Goal: Task Accomplishment & Management: Complete application form

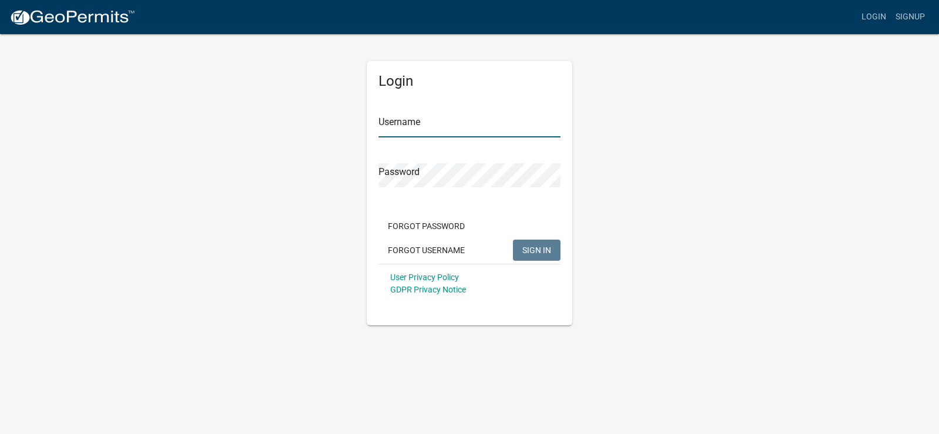
type input "[PERSON_NAME]"
click at [523, 247] on span "SIGN IN" at bounding box center [536, 249] width 29 height 9
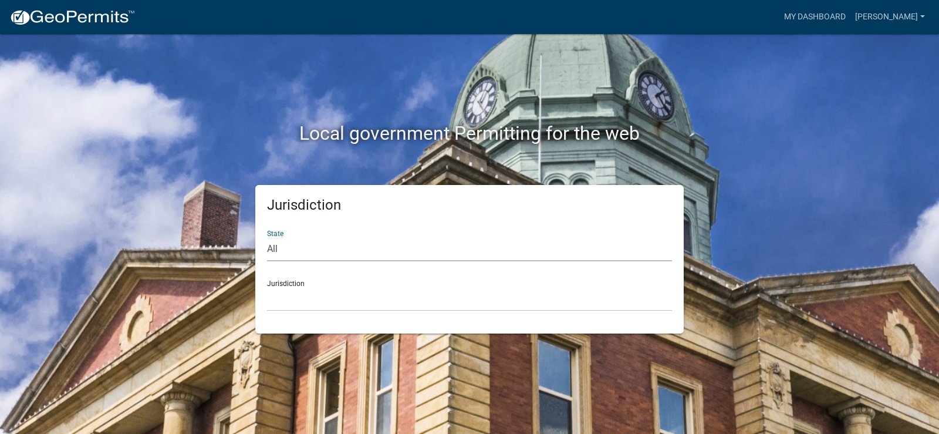
click at [314, 251] on select "All [US_STATE] [US_STATE] [US_STATE] [US_STATE] [US_STATE] [US_STATE] [US_STATE…" at bounding box center [469, 249] width 405 height 24
select select "[US_STATE]"
click at [267, 237] on select "All [US_STATE] [US_STATE] [US_STATE] [US_STATE] [US_STATE] [US_STATE] [US_STATE…" at bounding box center [469, 249] width 405 height 24
click at [305, 294] on select "[GEOGRAPHIC_DATA], [US_STATE] [GEOGRAPHIC_DATA], [US_STATE] [GEOGRAPHIC_DATA], …" at bounding box center [469, 299] width 405 height 24
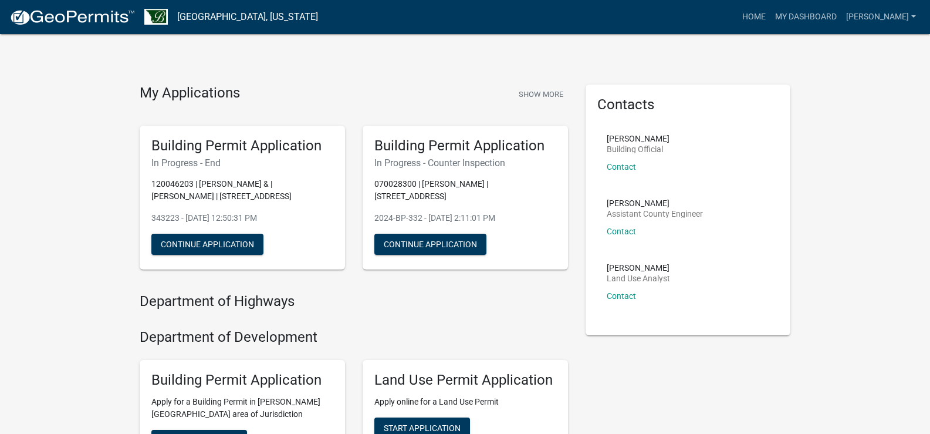
scroll to position [59, 0]
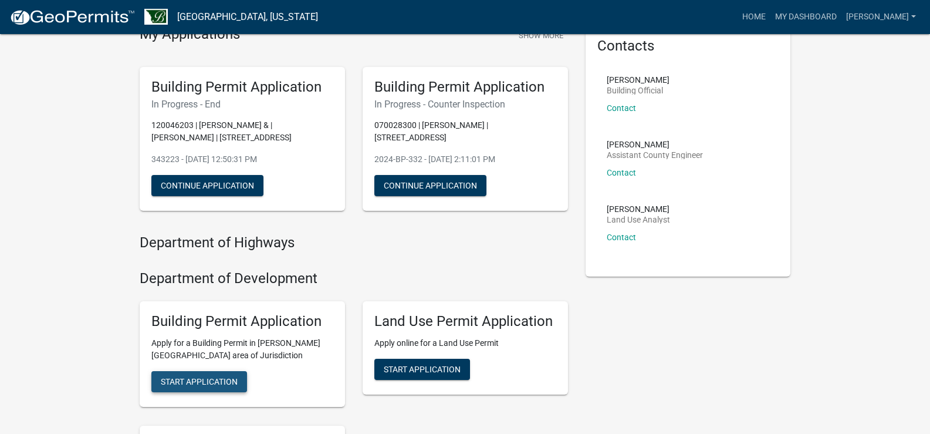
click at [221, 389] on button "Start Application" at bounding box center [199, 381] width 96 height 21
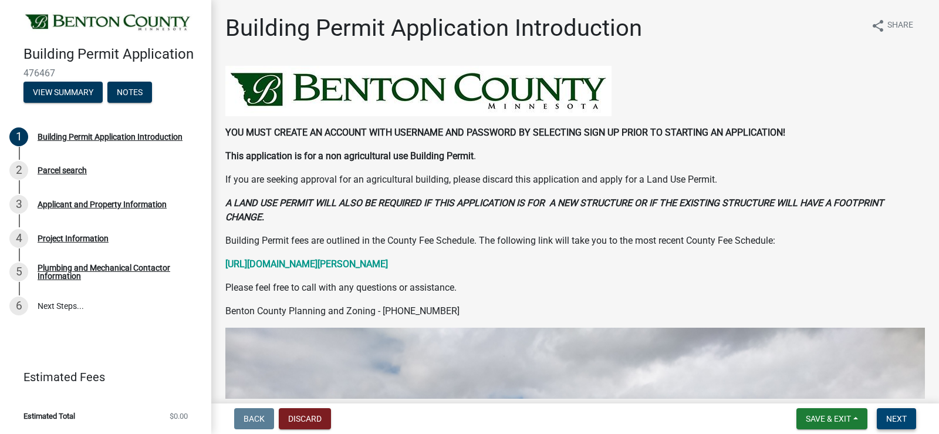
click at [890, 417] on span "Next" at bounding box center [896, 418] width 21 height 9
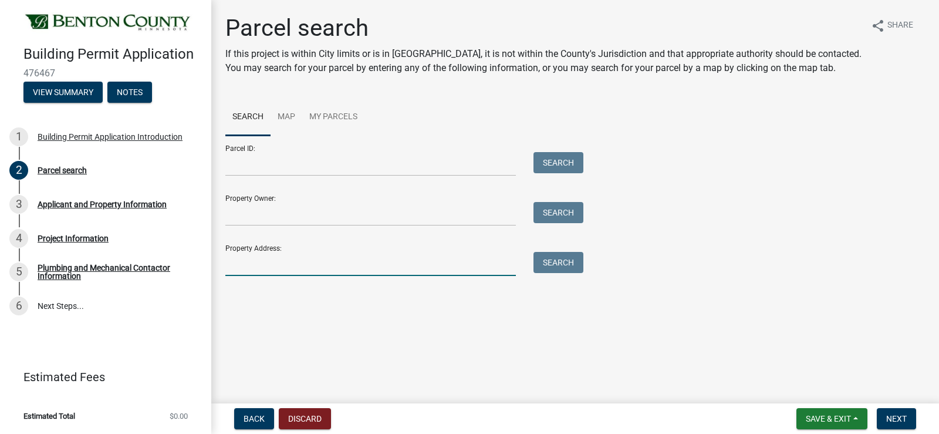
click at [244, 264] on input "Property Address:" at bounding box center [370, 264] width 291 height 24
type input "13976 95"
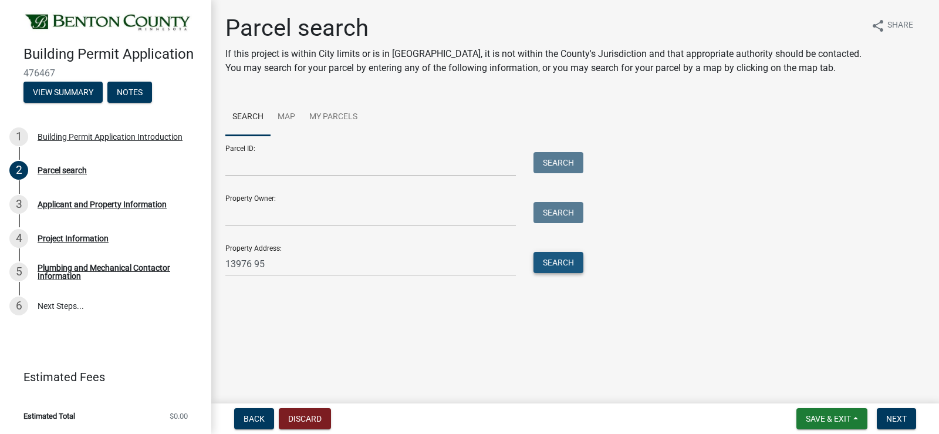
click at [563, 265] on button "Search" at bounding box center [558, 262] width 50 height 21
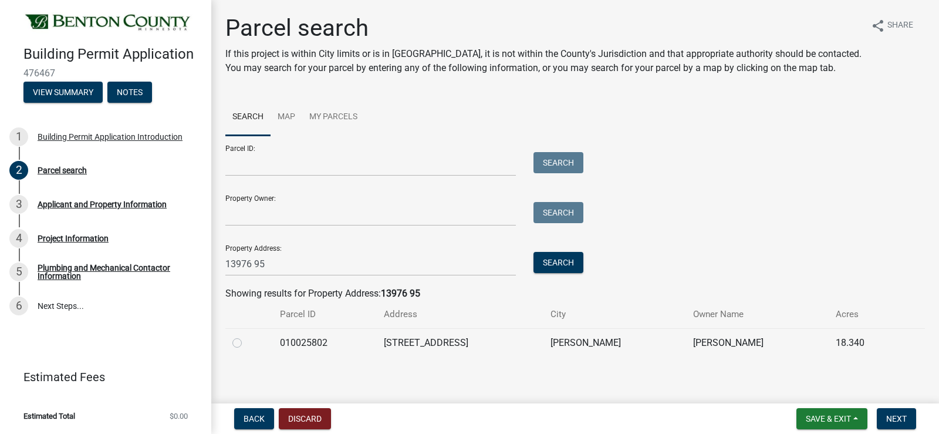
click at [246, 336] on label at bounding box center [246, 336] width 0 height 0
click at [246, 343] on input "radio" at bounding box center [250, 340] width 8 height 8
radio input "true"
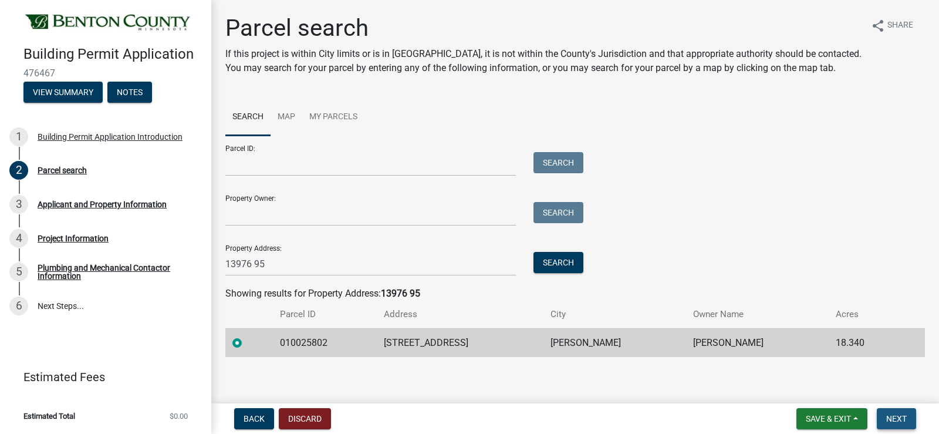
click at [896, 416] on span "Next" at bounding box center [896, 418] width 21 height 9
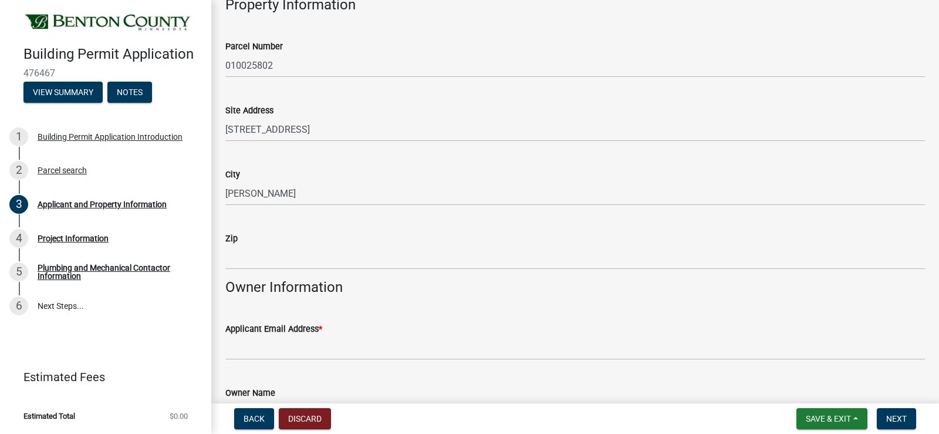
scroll to position [176, 0]
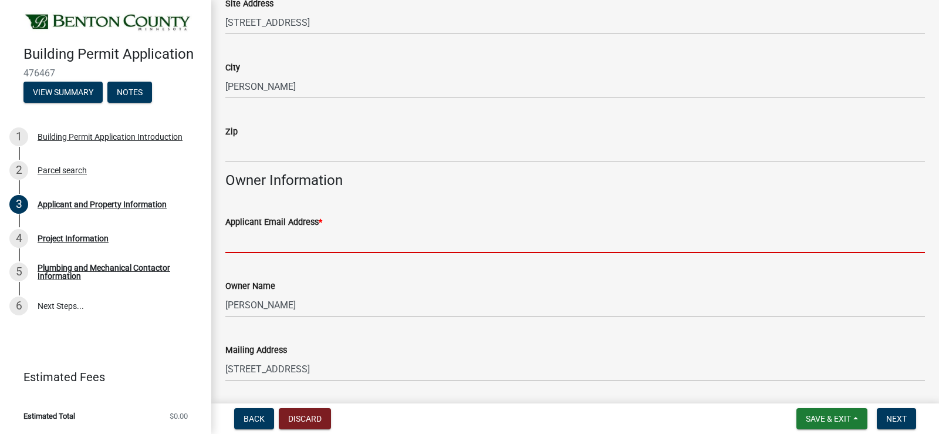
click at [235, 239] on input "Applicant Email Address *" at bounding box center [575, 241] width 700 height 24
type input "[EMAIL_ADDRESS][DOMAIN_NAME]"
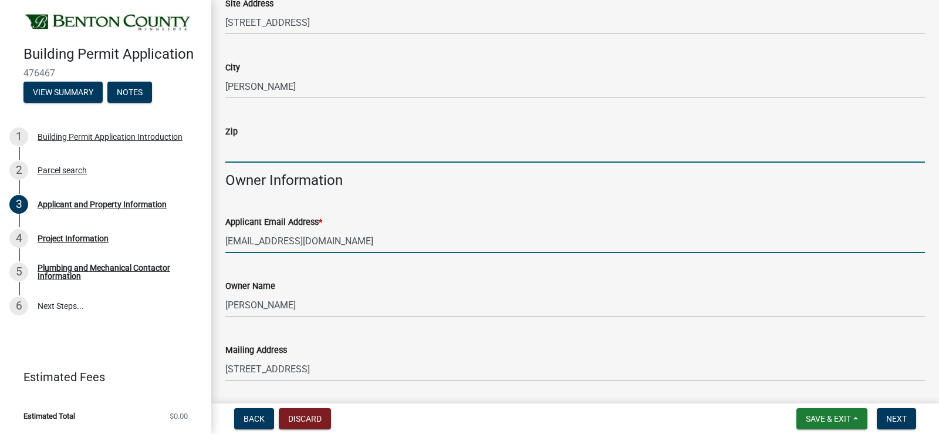
type input "56379"
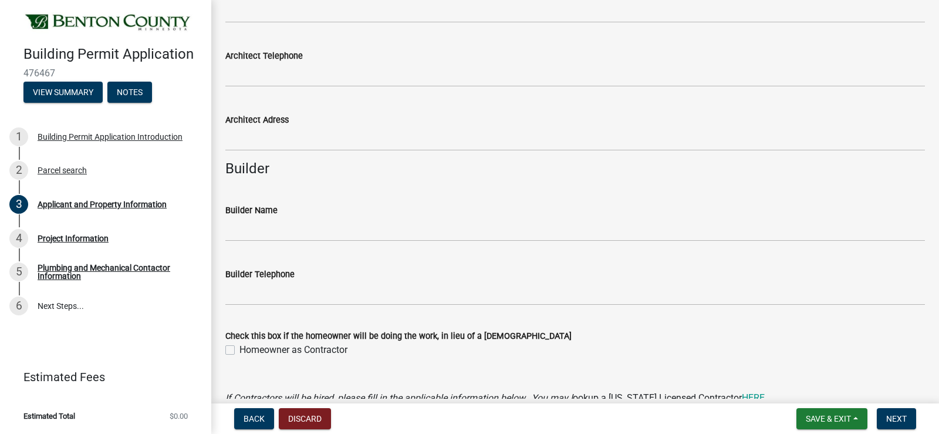
scroll to position [880, 0]
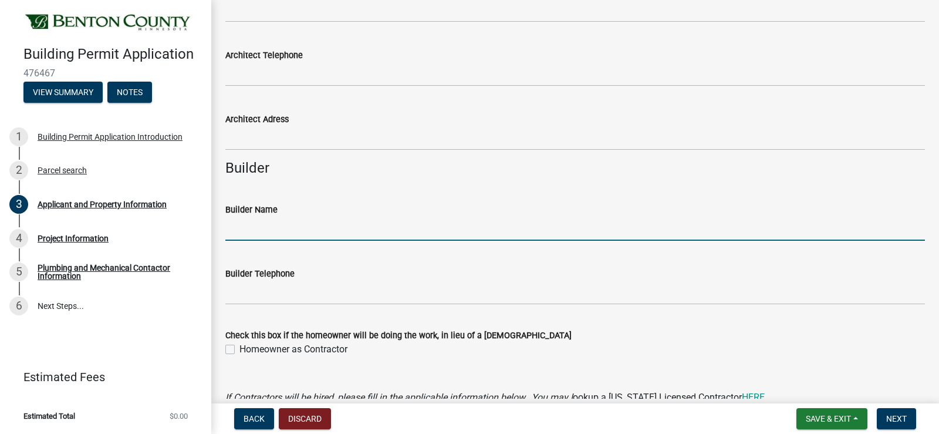
click at [244, 228] on input "Builder Name" at bounding box center [575, 229] width 700 height 24
type input "[PERSON_NAME]'S LIFETIME EXTERIORS"
type input "3202934276"
type input "[STREET_ADDRESS] [GEOGRAPHIC_DATA], [GEOGRAPHIC_DATA] 56379"
type input "[EMAIL_ADDRESS][DOMAIN_NAME]"
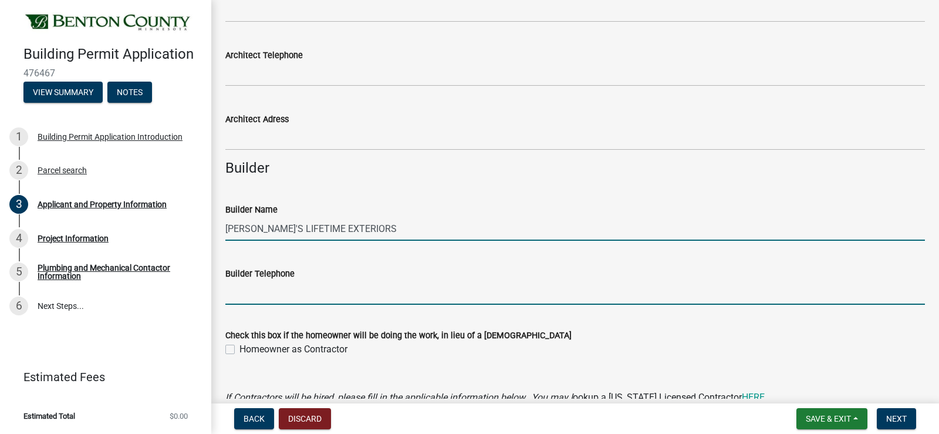
click at [242, 295] on input "Builder Telephone" at bounding box center [575, 293] width 700 height 24
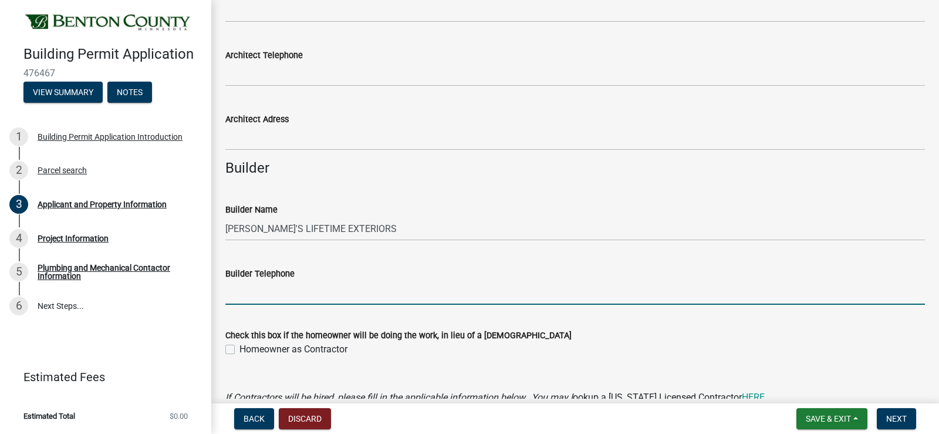
type input "3202529086"
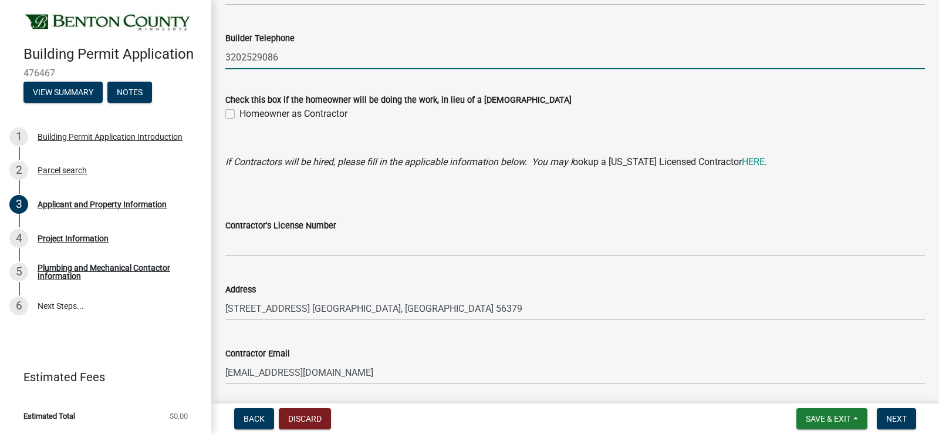
scroll to position [1157, 0]
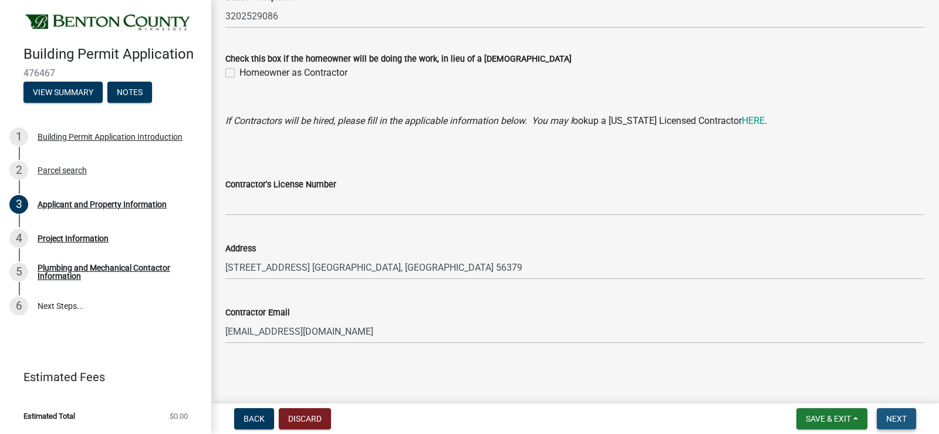
click at [893, 416] on span "Next" at bounding box center [896, 418] width 21 height 9
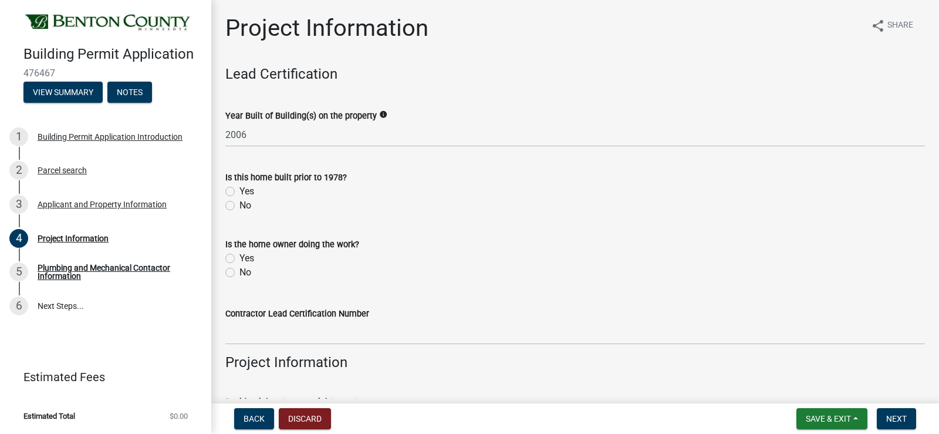
click at [239, 206] on label "No" at bounding box center [245, 205] width 12 height 14
click at [239, 206] on input "No" at bounding box center [243, 202] width 8 height 8
radio input "true"
click at [239, 272] on label "No" at bounding box center [245, 272] width 12 height 14
click at [239, 272] on input "No" at bounding box center [243, 269] width 8 height 8
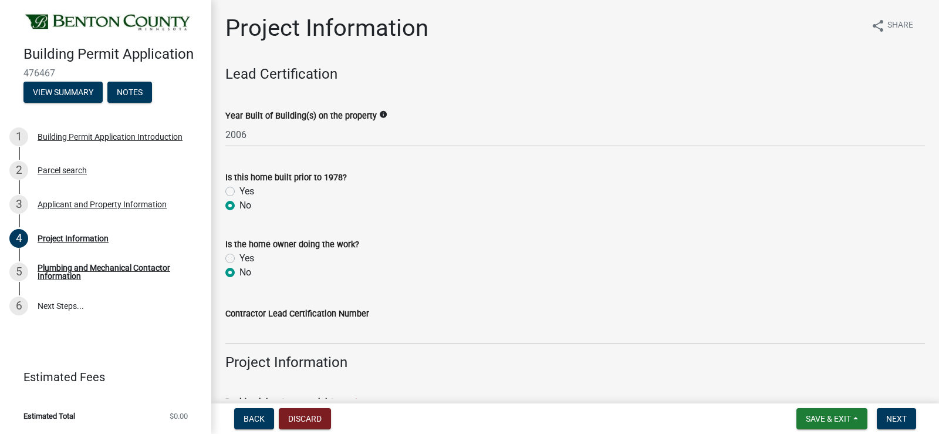
radio input "true"
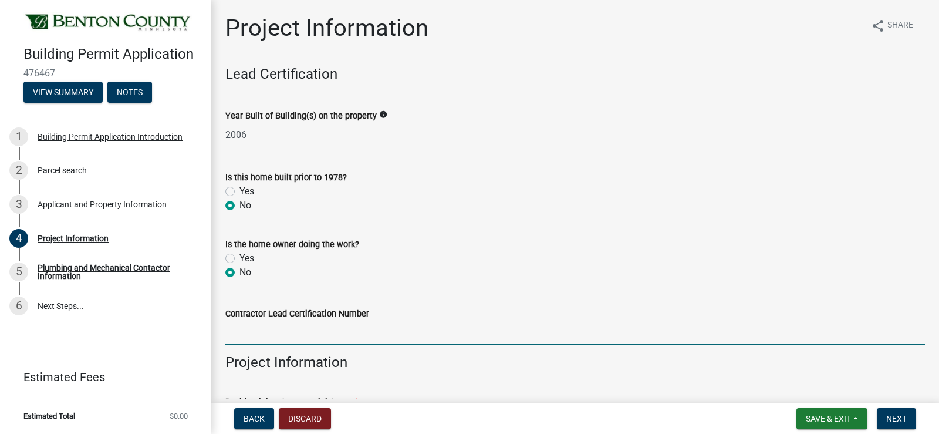
click at [244, 330] on input "Contractor Lead Certification Number" at bounding box center [575, 332] width 700 height 24
type input "NAT-30932-3"
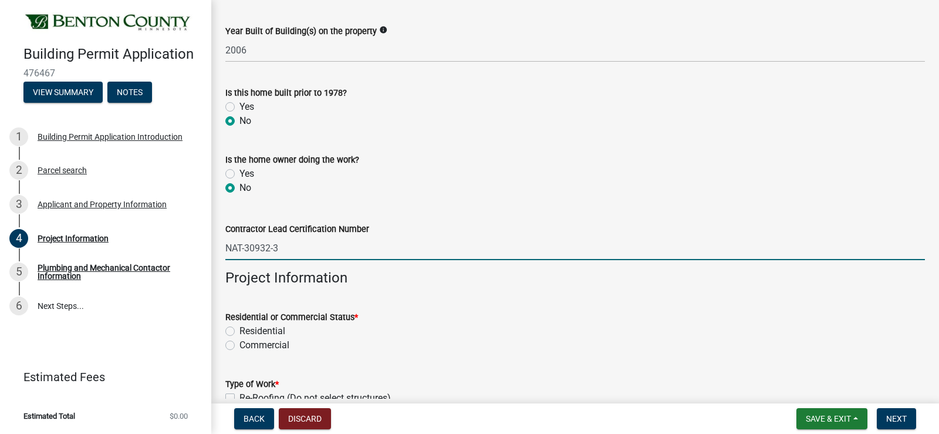
scroll to position [176, 0]
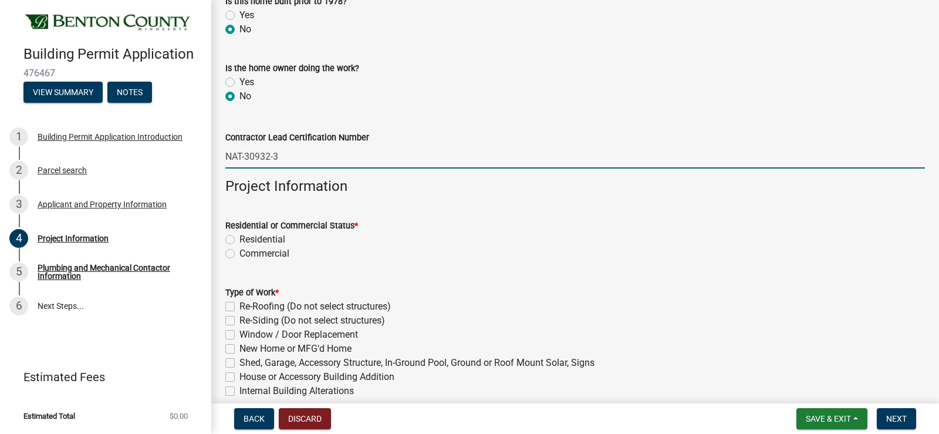
click at [239, 241] on label "Residential" at bounding box center [262, 239] width 46 height 14
click at [239, 240] on input "Residential" at bounding box center [243, 236] width 8 height 8
radio input "true"
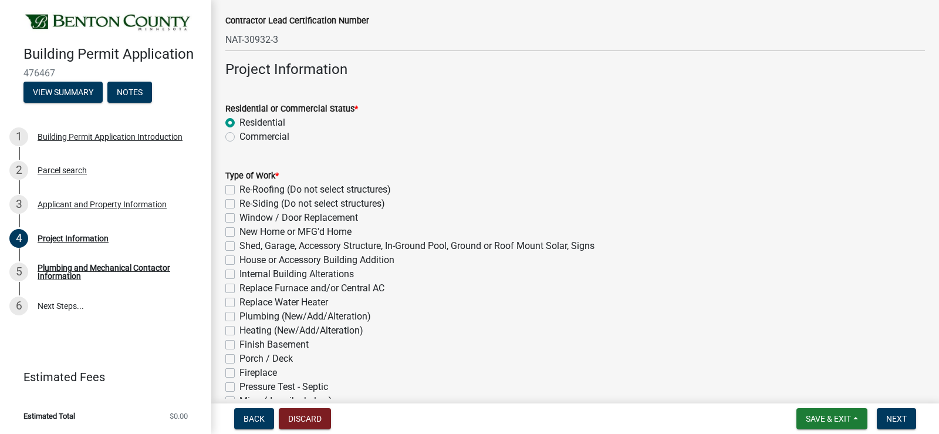
scroll to position [293, 0]
click at [239, 189] on label "Re-Roofing (Do not select structures)" at bounding box center [314, 189] width 151 height 14
click at [239, 189] on input "Re-Roofing (Do not select structures)" at bounding box center [243, 186] width 8 height 8
checkbox input "true"
checkbox input "false"
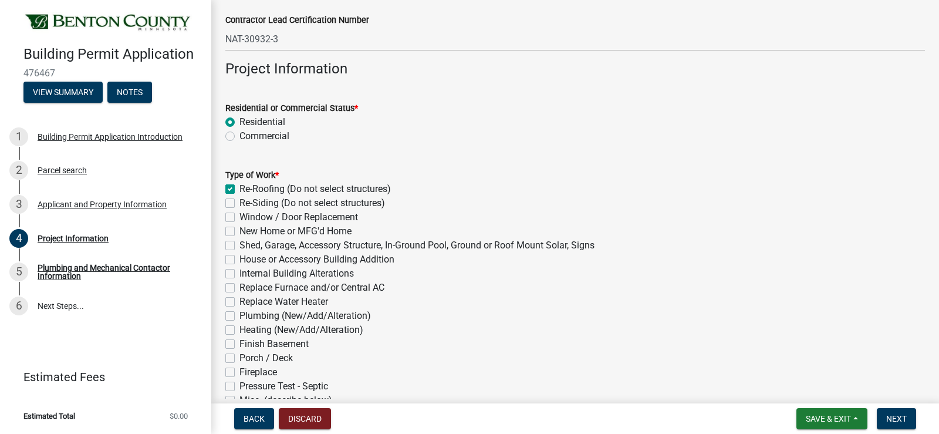
checkbox input "false"
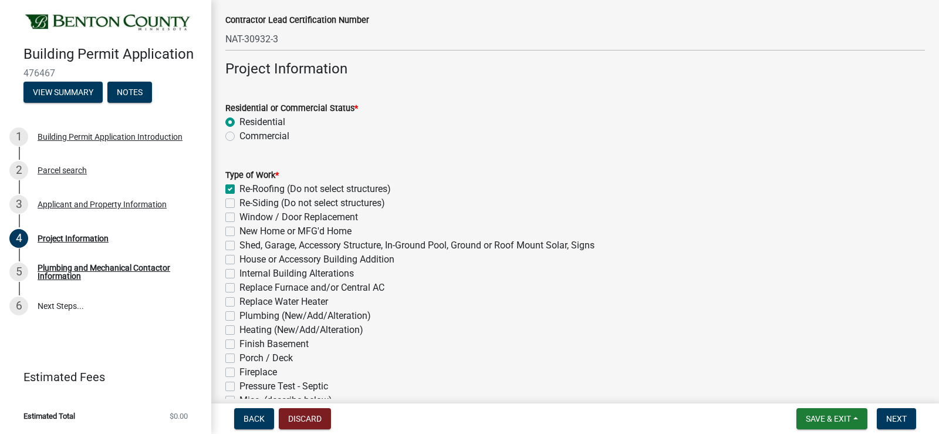
checkbox input "false"
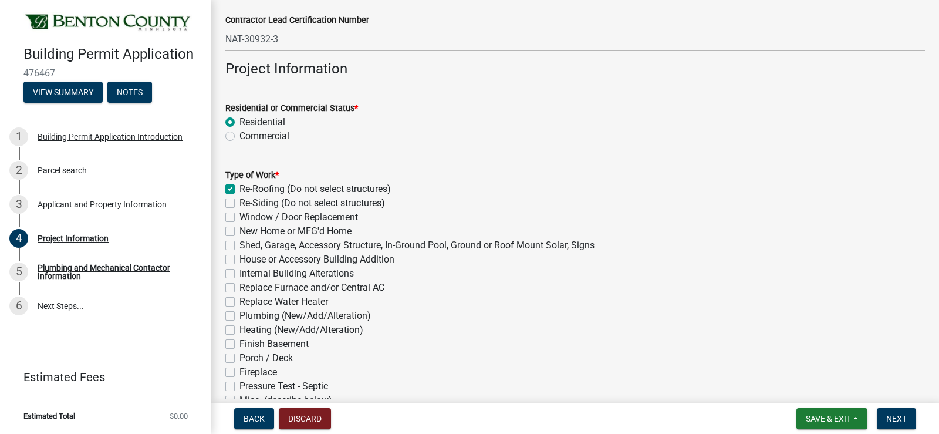
checkbox input "false"
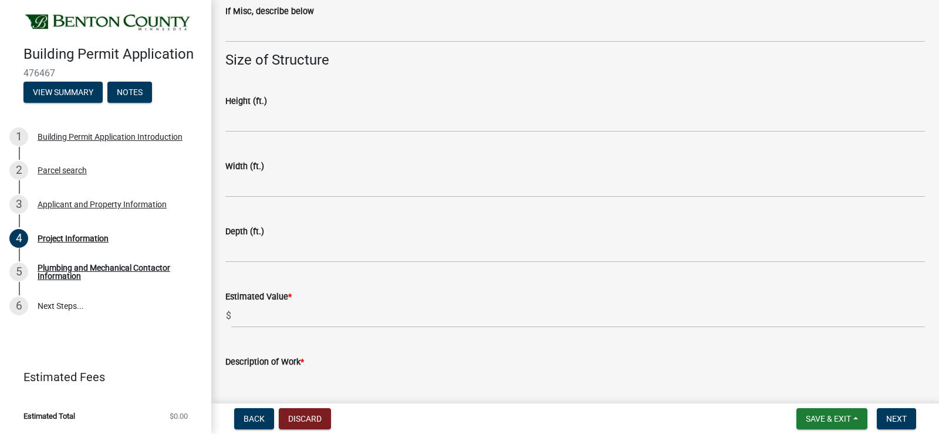
scroll to position [763, 0]
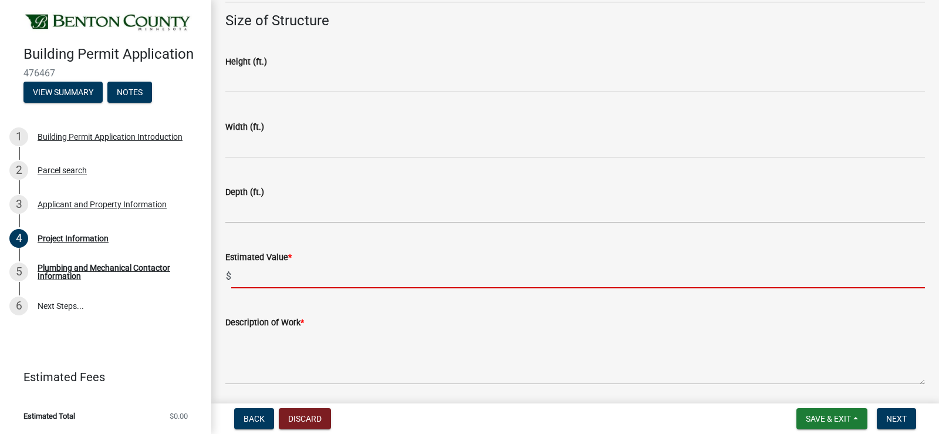
click at [257, 273] on input "text" at bounding box center [578, 276] width 694 height 24
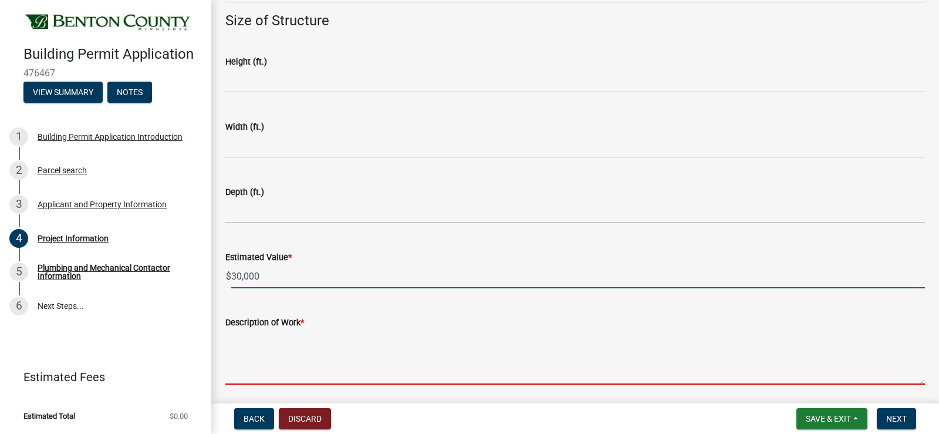
type input "30000"
click at [265, 344] on textarea "Description of Work *" at bounding box center [575, 356] width 700 height 55
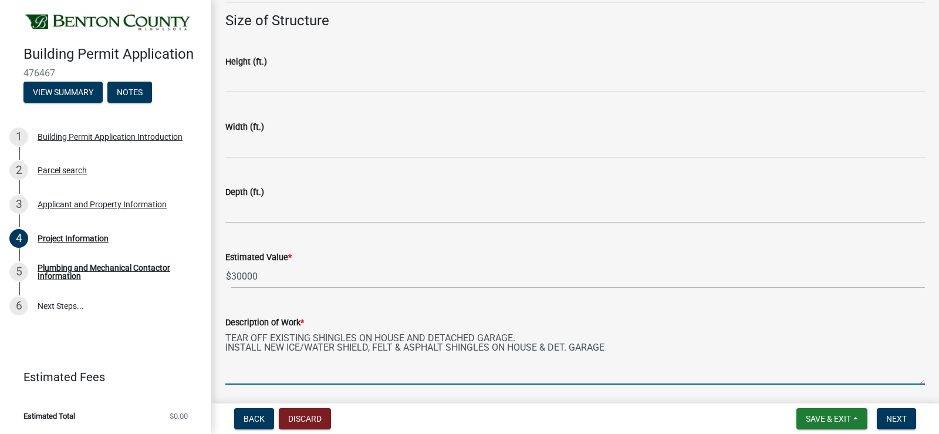
scroll to position [804, 0]
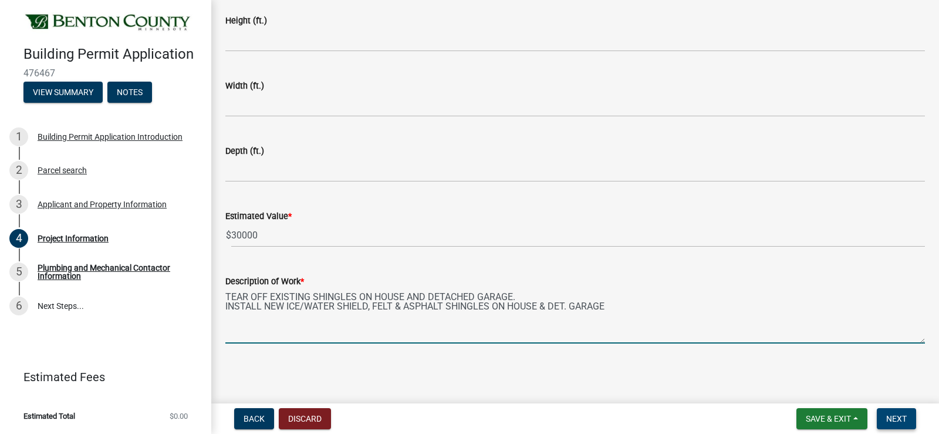
type textarea "TEAR OFF EXISTING SHINGLES ON HOUSE AND DETACHED GARAGE. INSTALL NEW ICE/WATER …"
click at [897, 420] on span "Next" at bounding box center [896, 418] width 21 height 9
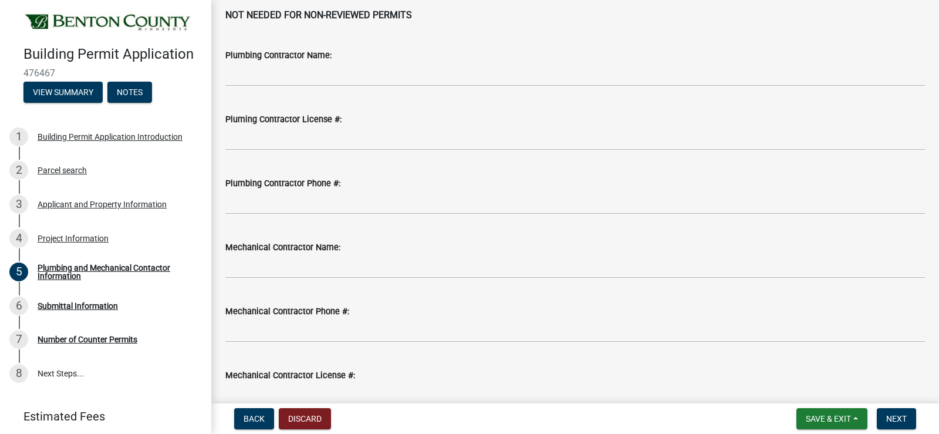
scroll to position [120, 0]
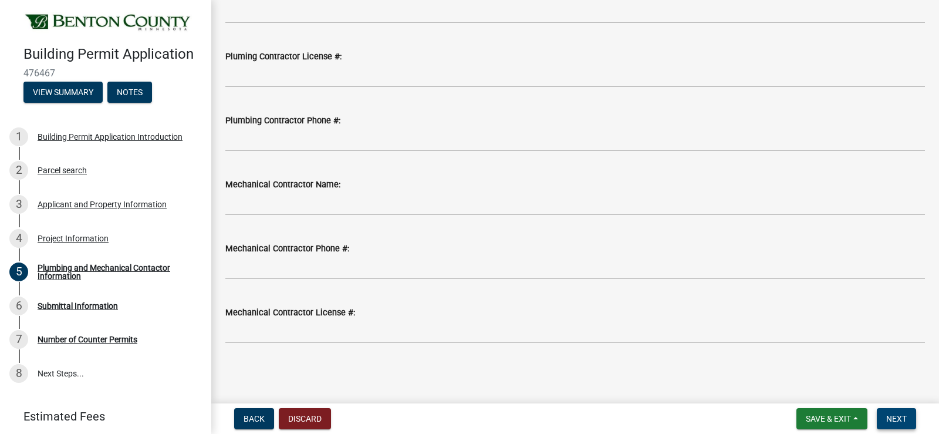
click at [893, 420] on span "Next" at bounding box center [896, 418] width 21 height 9
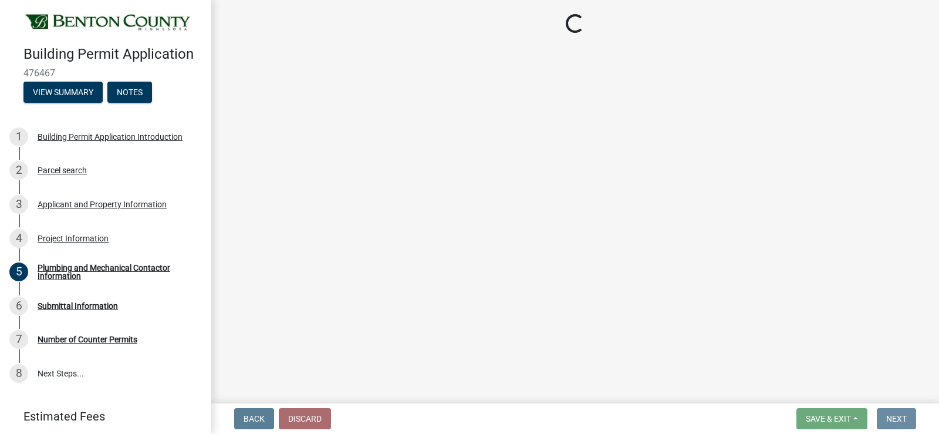
scroll to position [0, 0]
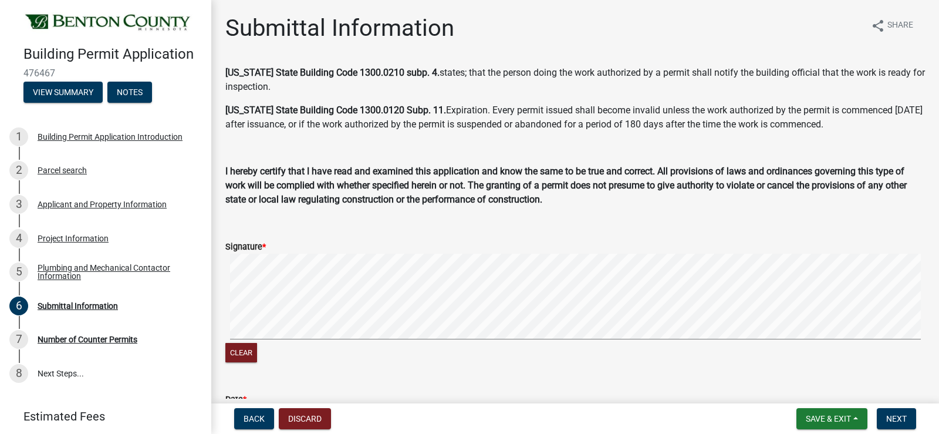
click at [290, 249] on div "Signature *" at bounding box center [575, 246] width 700 height 14
click at [897, 417] on span "Next" at bounding box center [896, 418] width 21 height 9
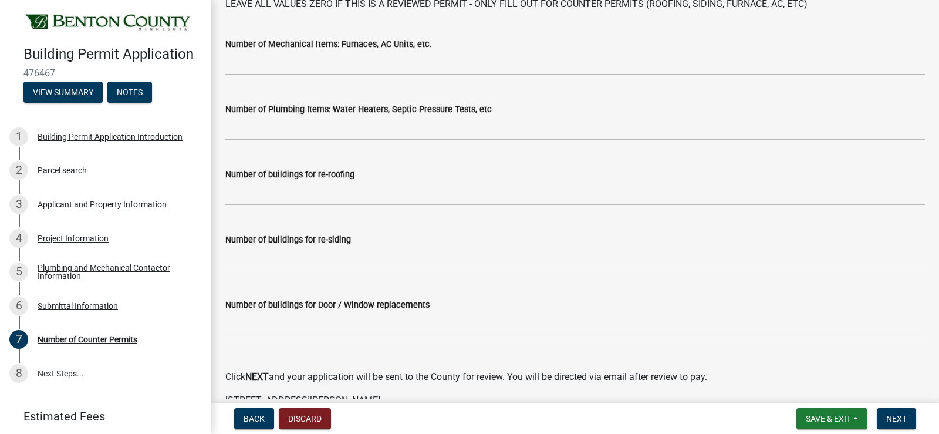
scroll to position [117, 0]
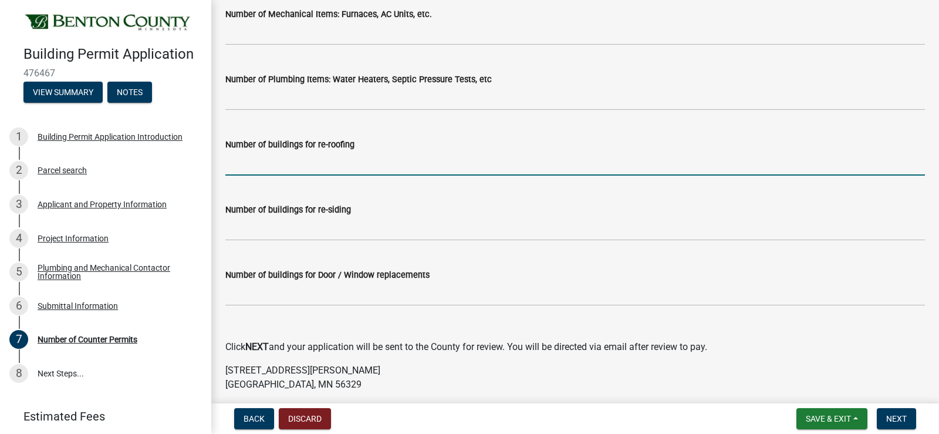
click at [242, 167] on input "text" at bounding box center [575, 163] width 700 height 24
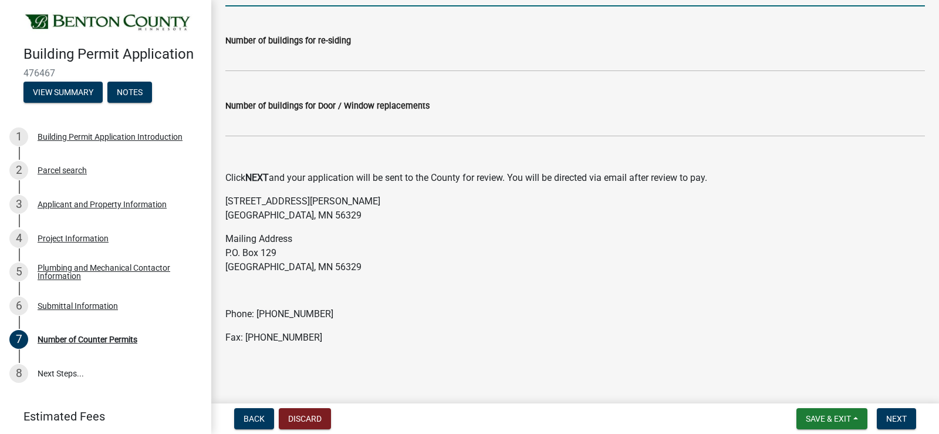
scroll to position [288, 0]
type input "2"
click at [896, 415] on span "Next" at bounding box center [896, 418] width 21 height 9
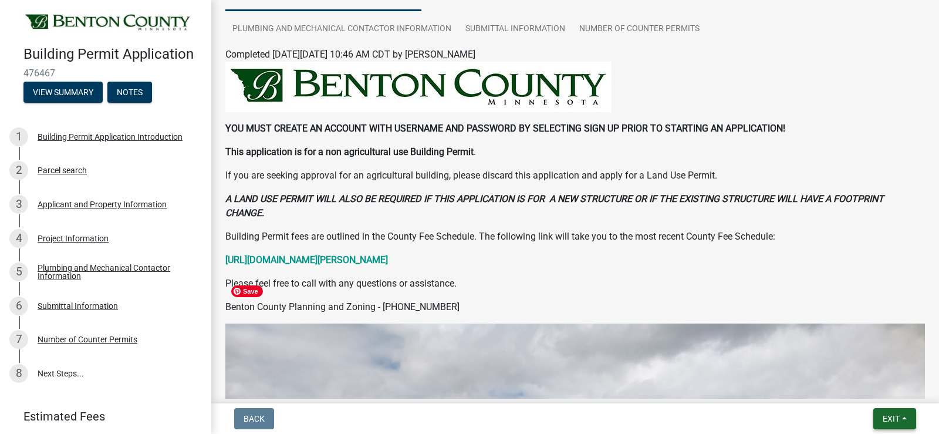
scroll to position [176, 0]
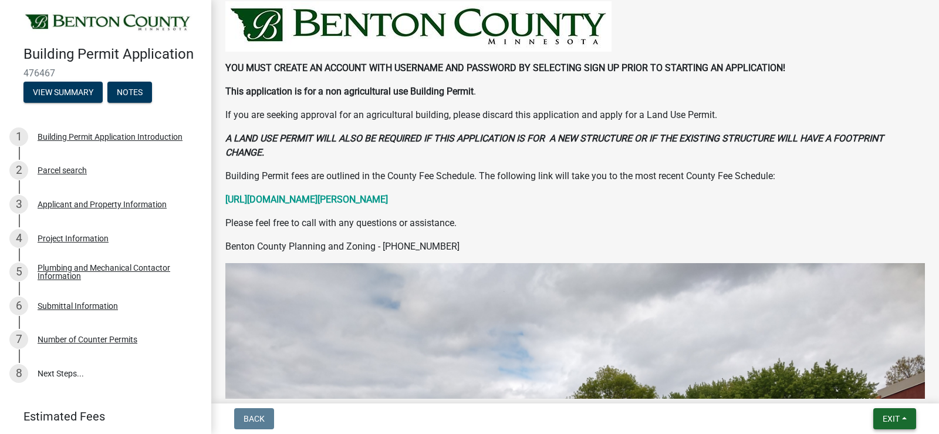
click at [891, 418] on span "Exit" at bounding box center [891, 418] width 17 height 9
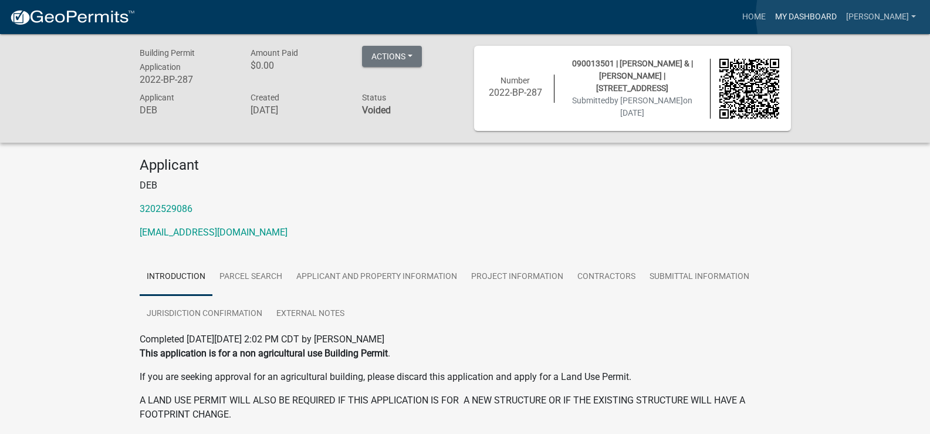
click at [842, 15] on link "My Dashboard" at bounding box center [806, 17] width 71 height 22
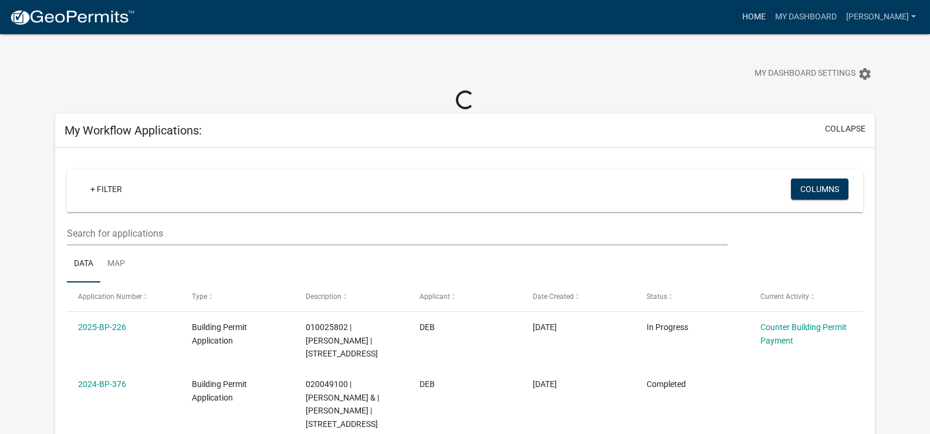
click at [771, 17] on link "Home" at bounding box center [754, 17] width 33 height 22
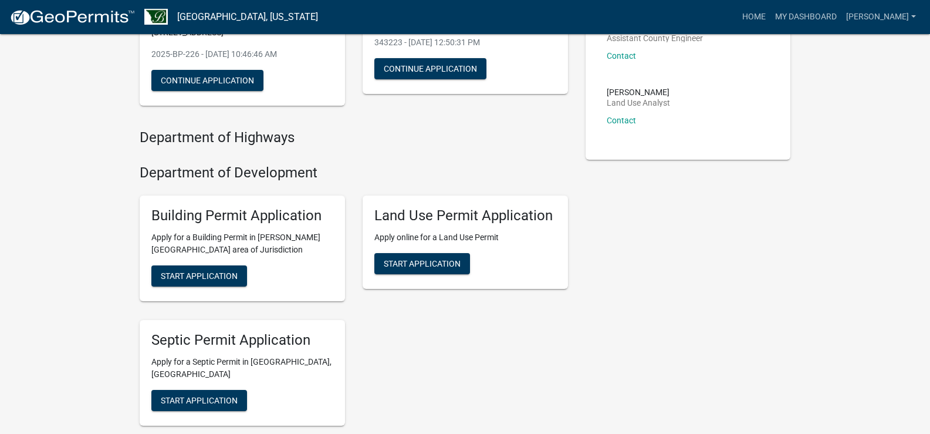
scroll to position [293, 0]
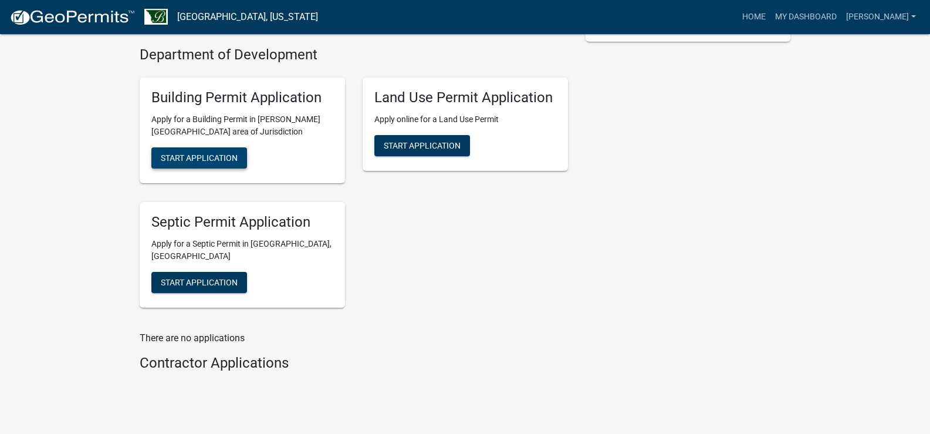
click at [198, 160] on span "Start Application" at bounding box center [199, 157] width 77 height 9
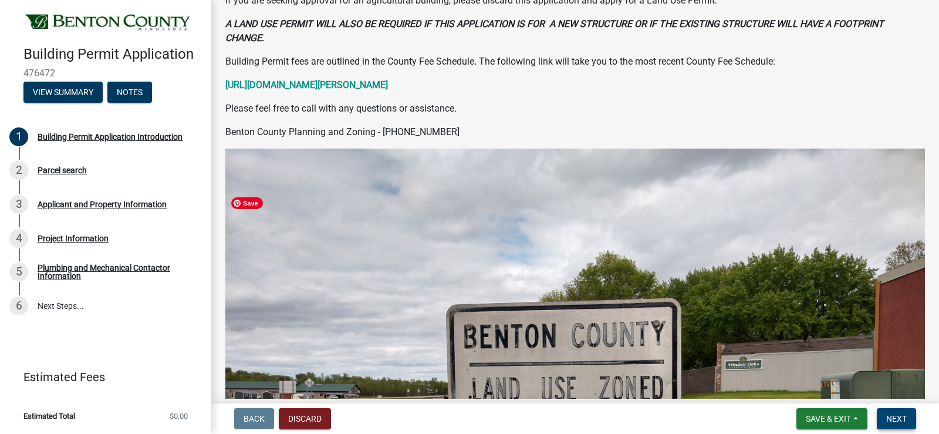
scroll to position [235, 0]
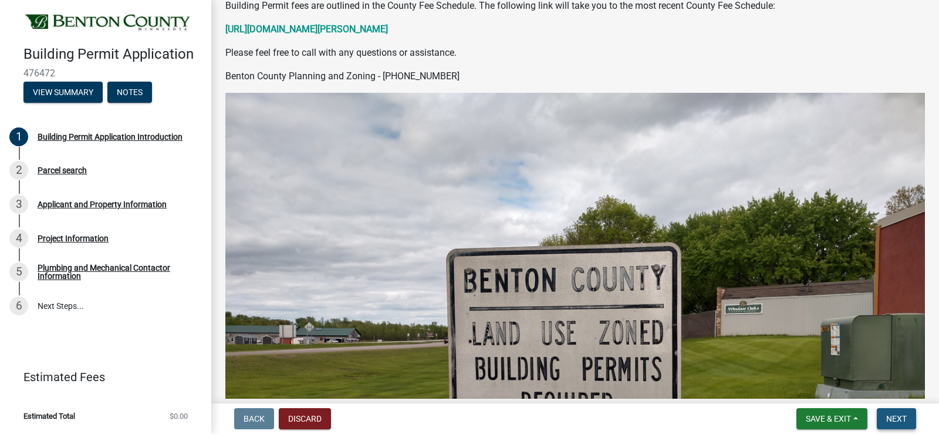
click at [894, 416] on span "Next" at bounding box center [896, 418] width 21 height 9
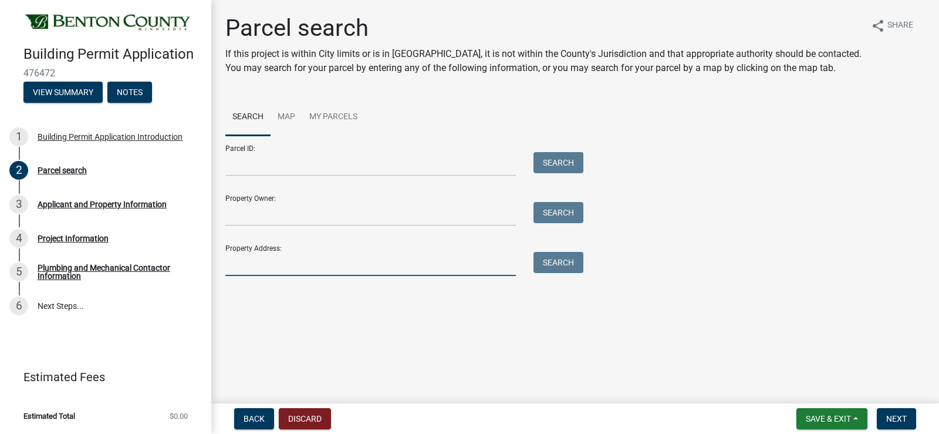
click at [239, 254] on input "Property Address:" at bounding box center [370, 264] width 291 height 24
type input "10272 RONNEBY"
click at [549, 263] on button "Search" at bounding box center [558, 262] width 50 height 21
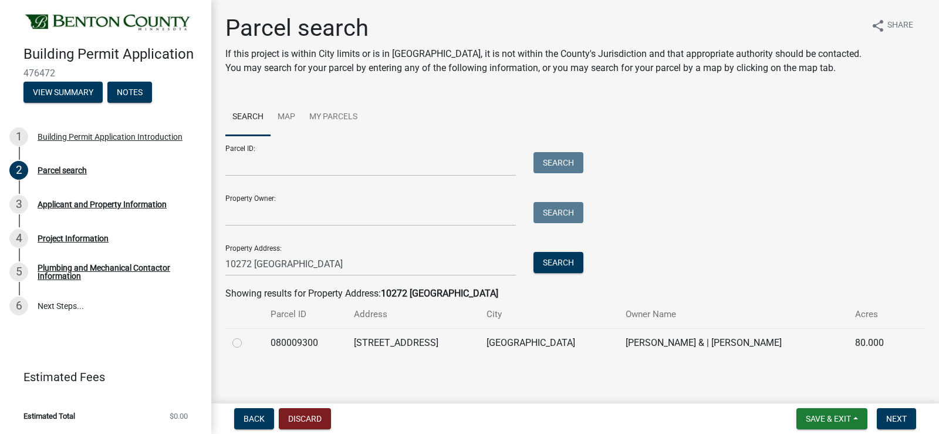
click at [246, 336] on label at bounding box center [246, 336] width 0 height 0
click at [246, 343] on input "radio" at bounding box center [250, 340] width 8 height 8
radio input "true"
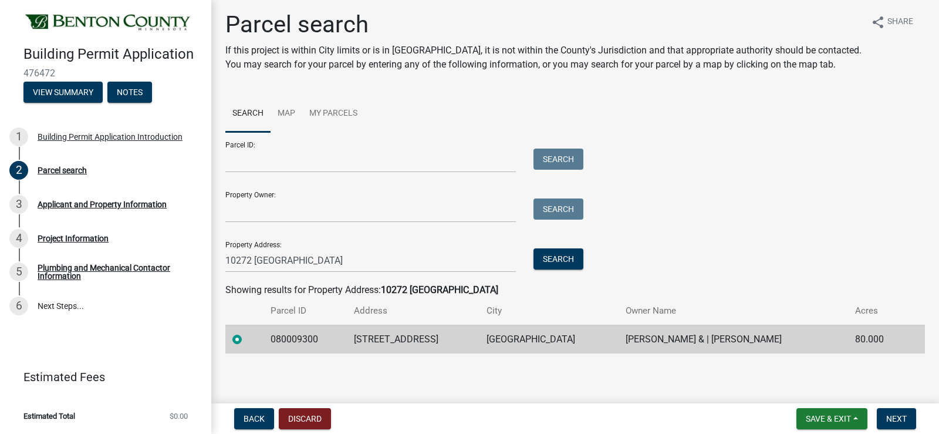
scroll to position [4, 0]
click at [896, 417] on span "Next" at bounding box center [896, 418] width 21 height 9
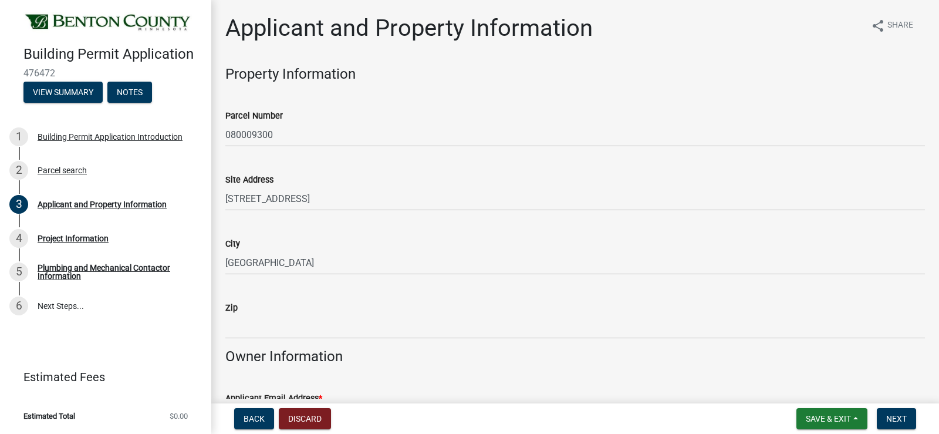
scroll to position [176, 0]
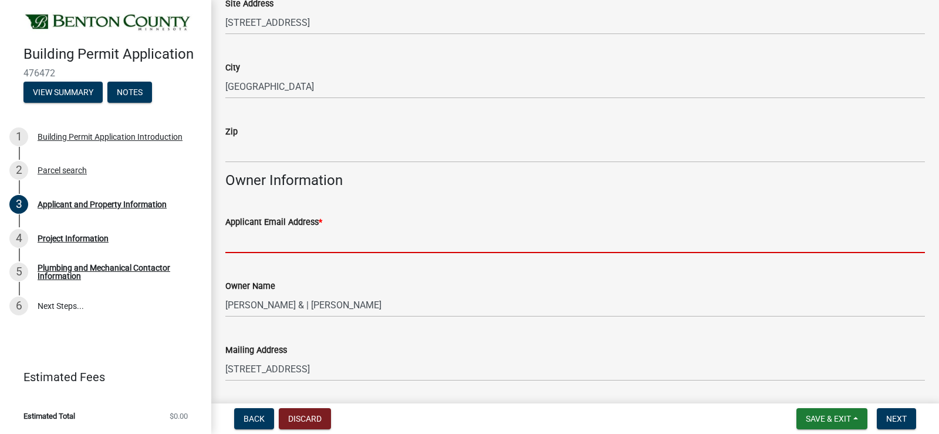
click at [255, 238] on input "Applicant Email Address *" at bounding box center [575, 241] width 700 height 24
type input "[EMAIL_ADDRESS][DOMAIN_NAME]"
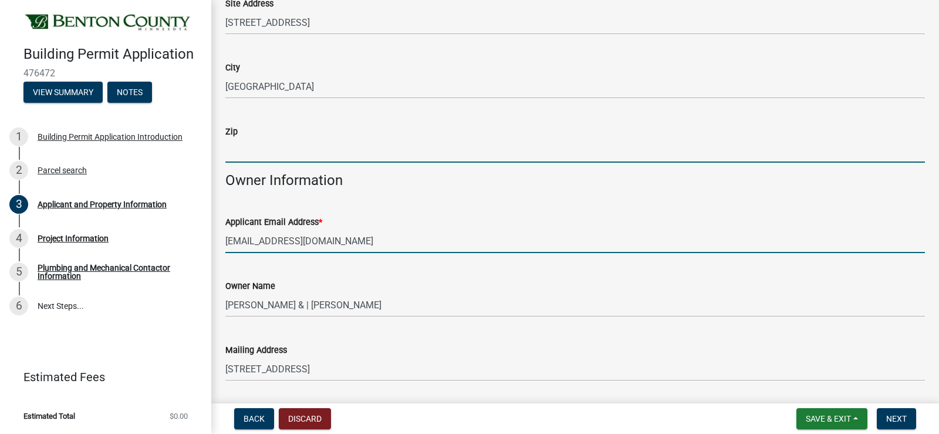
type input "56379"
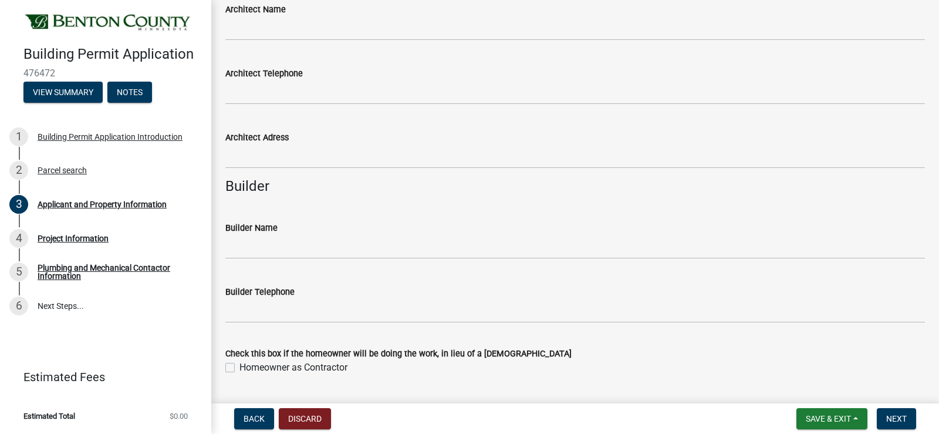
scroll to position [880, 0]
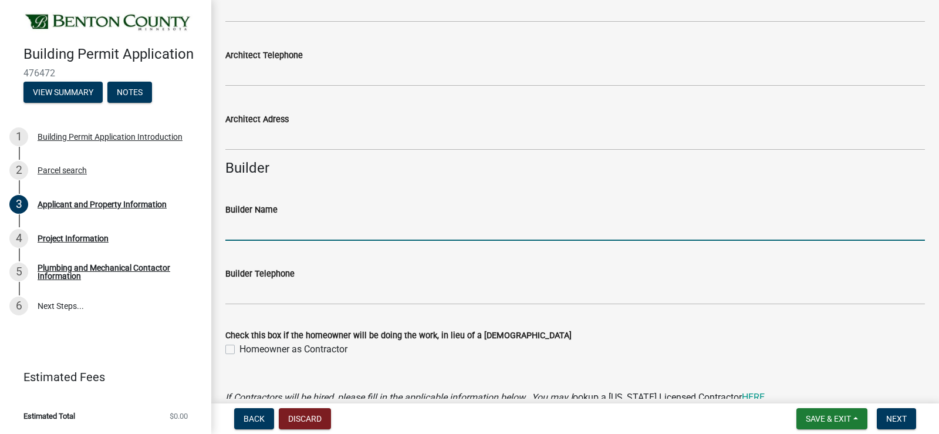
click at [245, 227] on input "Builder Name" at bounding box center [575, 229] width 700 height 24
type input "Tony's Lifetime Exteriors, Inc."
type input "3202529086"
type input "1200 - 39TH AVE. NESAUK RAPIDS, MN 56379"
type input "[EMAIL_ADDRESS][DOMAIN_NAME]"
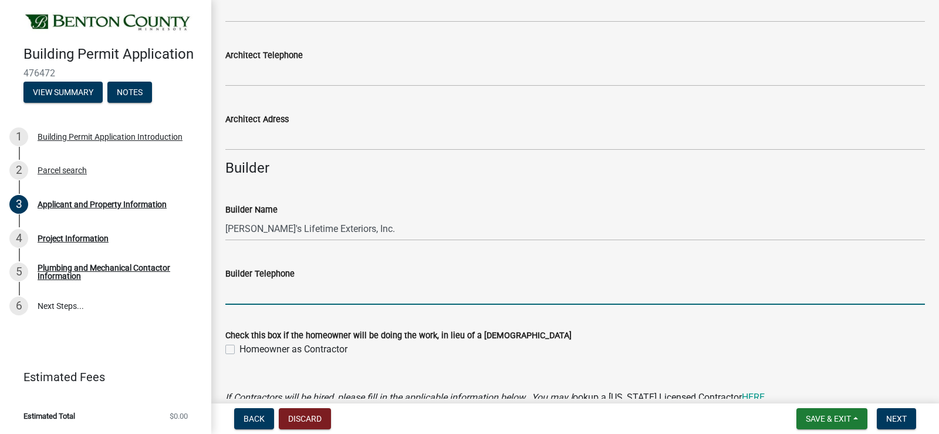
click at [285, 288] on input "Builder Telephone" at bounding box center [575, 293] width 700 height 24
type input "3202529086"
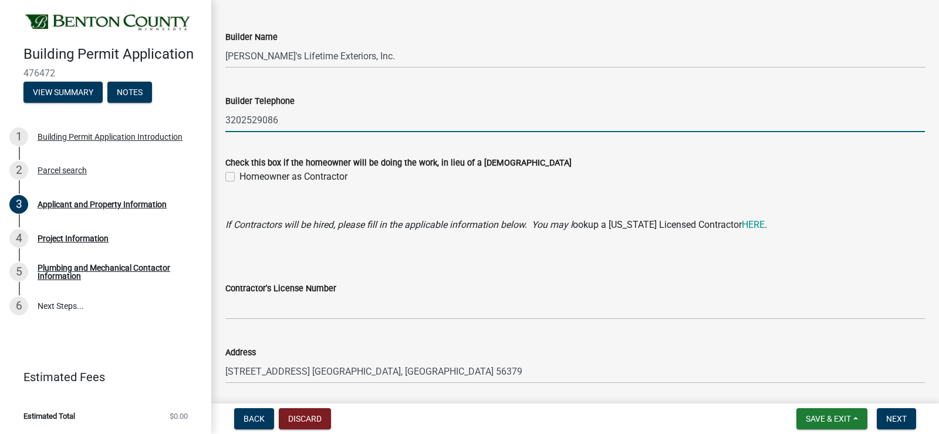
scroll to position [1115, 0]
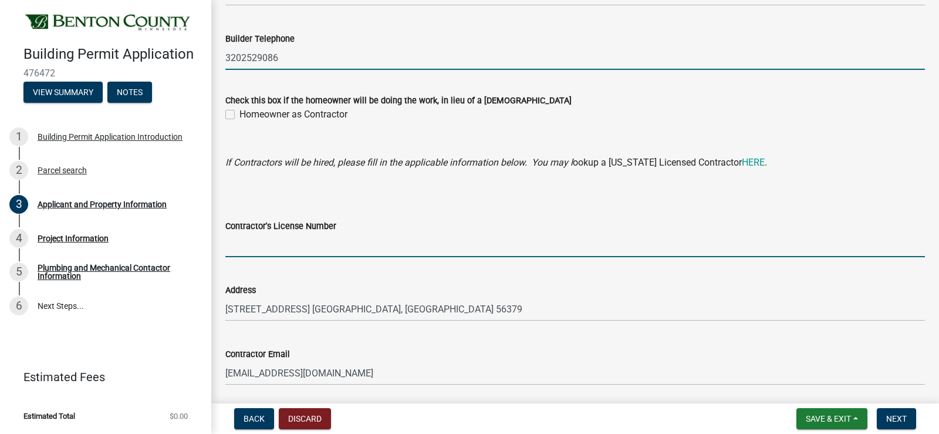
click at [239, 241] on input "Contractor's License Number" at bounding box center [575, 245] width 700 height 24
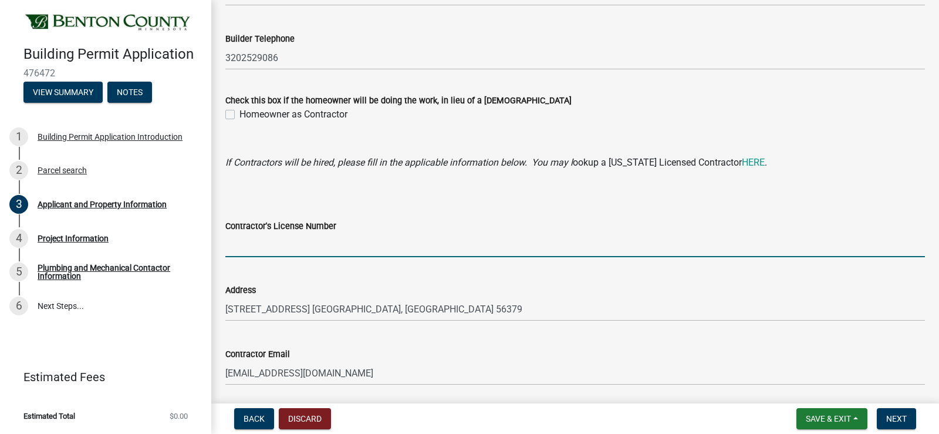
type input "BC001464"
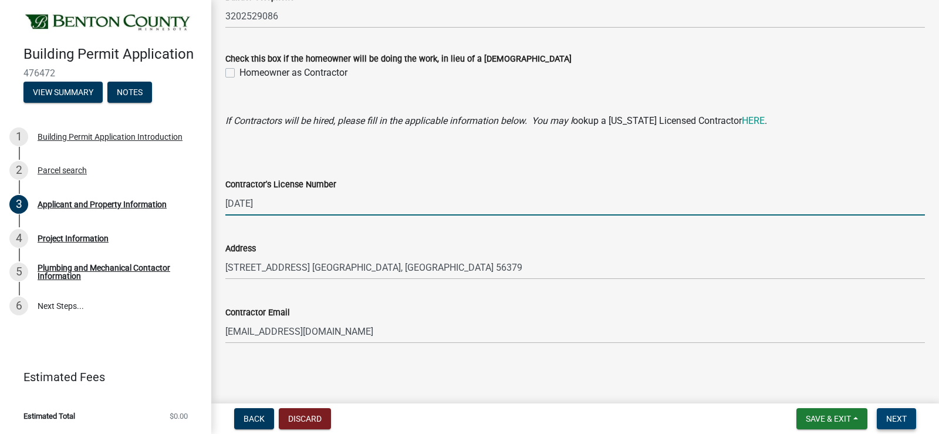
click at [900, 415] on span "Next" at bounding box center [896, 418] width 21 height 9
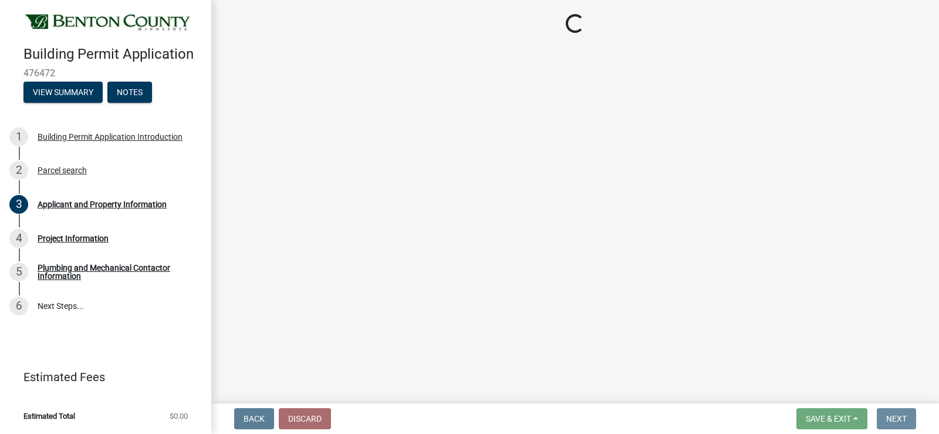
scroll to position [0, 0]
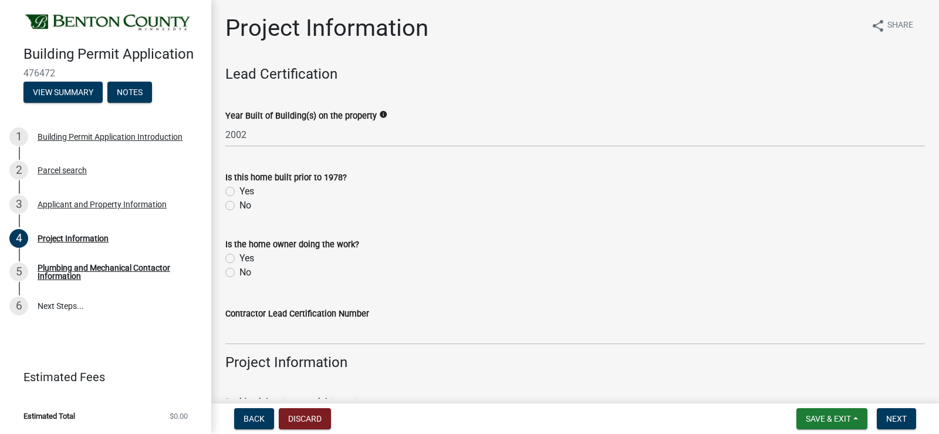
click at [239, 205] on label "No" at bounding box center [245, 205] width 12 height 14
click at [239, 205] on input "No" at bounding box center [243, 202] width 8 height 8
radio input "true"
click at [239, 271] on label "No" at bounding box center [245, 272] width 12 height 14
click at [239, 271] on input "No" at bounding box center [243, 269] width 8 height 8
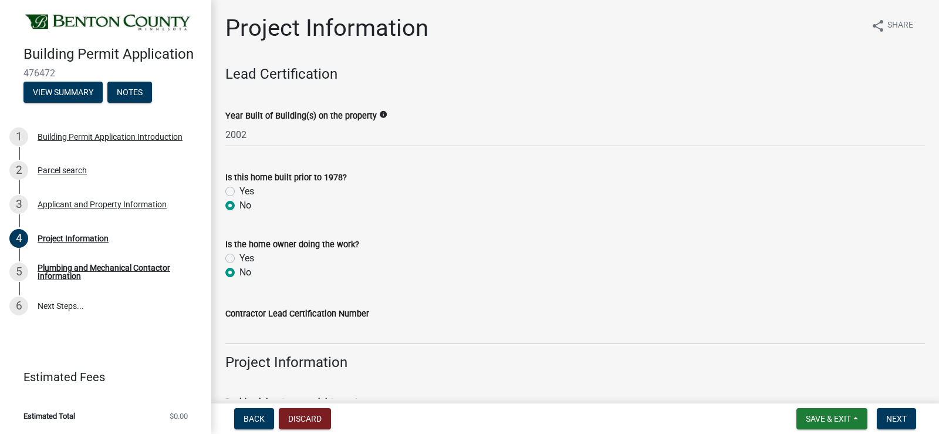
radio input "true"
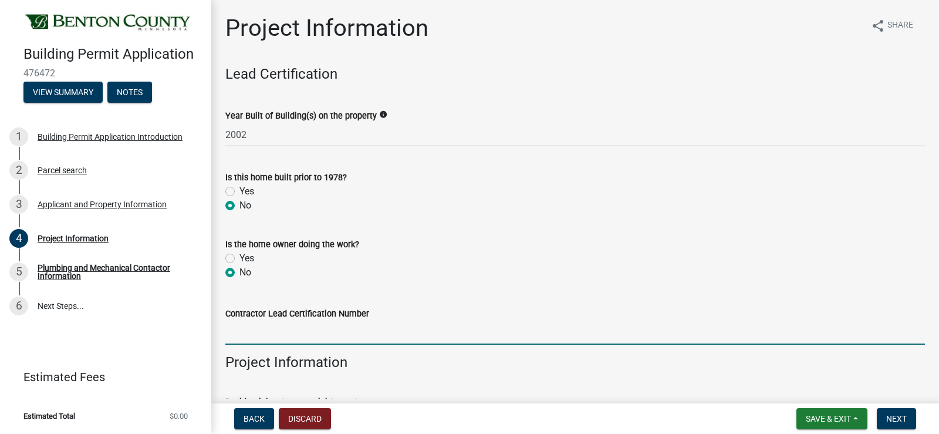
click at [240, 334] on input "Contractor Lead Certification Number" at bounding box center [575, 332] width 700 height 24
type input "NAT-30932-3"
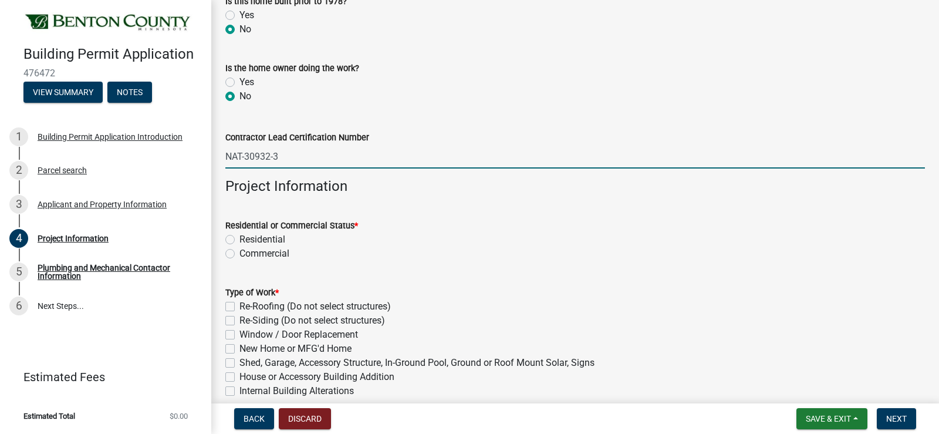
scroll to position [293, 0]
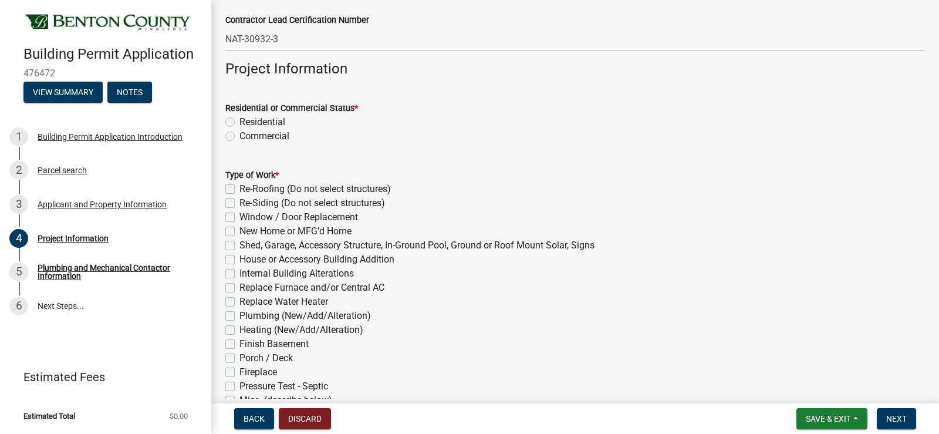
click at [239, 120] on label "Residential" at bounding box center [262, 122] width 46 height 14
click at [239, 120] on input "Residential" at bounding box center [243, 119] width 8 height 8
radio input "true"
click at [239, 216] on label "Window / Door Replacement" at bounding box center [298, 217] width 119 height 14
click at [239, 216] on input "Window / Door Replacement" at bounding box center [243, 214] width 8 height 8
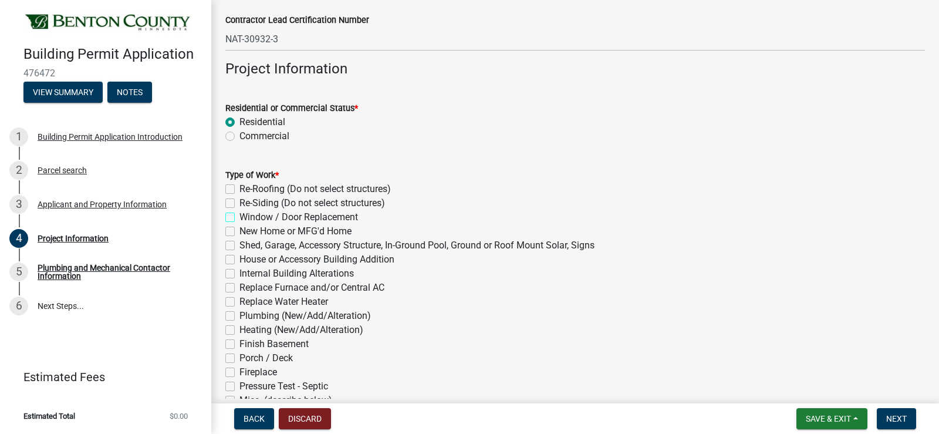
checkbox input "true"
checkbox input "false"
checkbox input "true"
checkbox input "false"
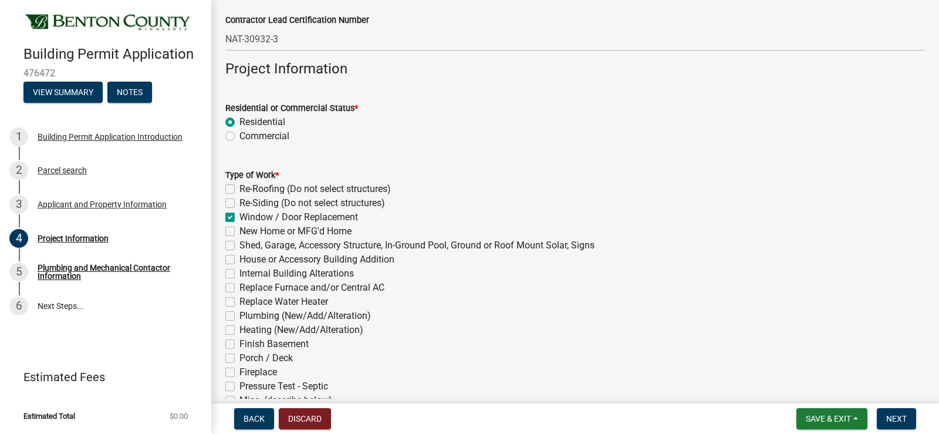
checkbox input "false"
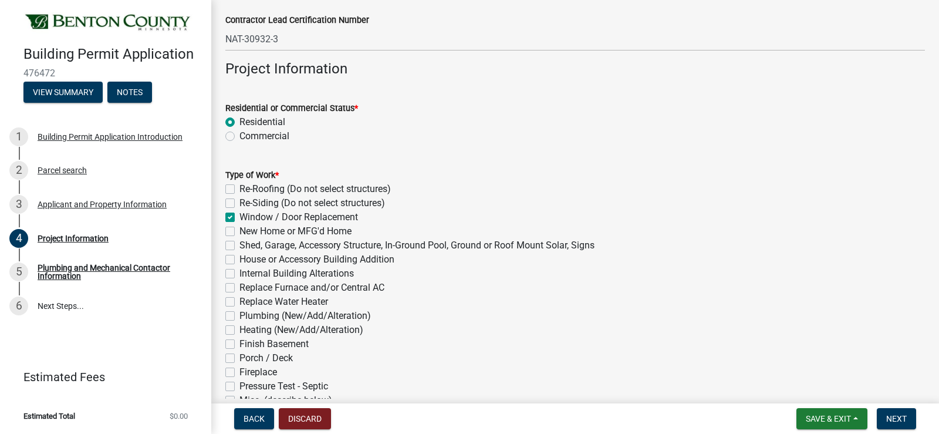
checkbox input "false"
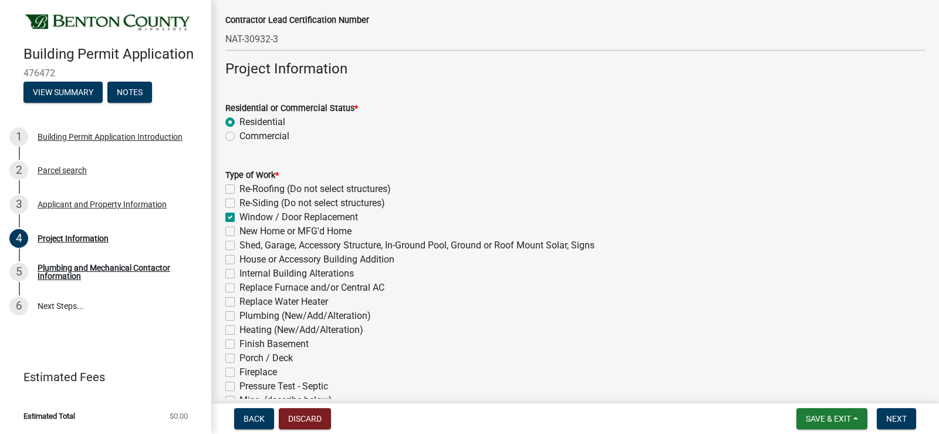
checkbox input "false"
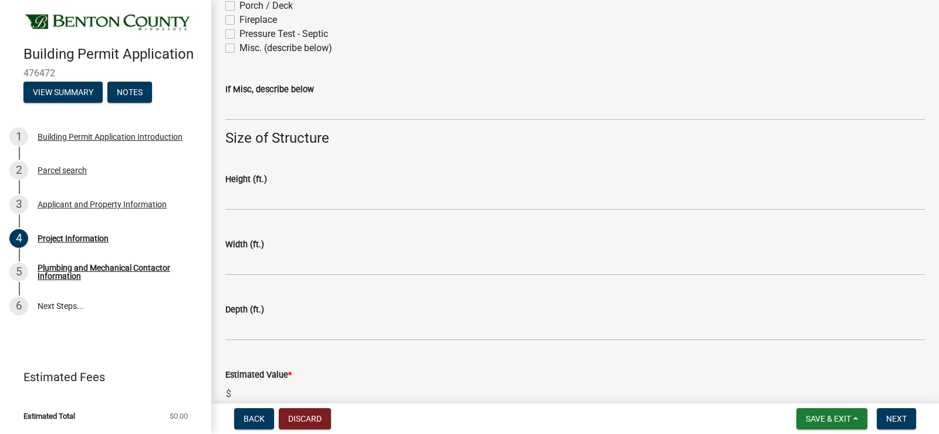
scroll to position [804, 0]
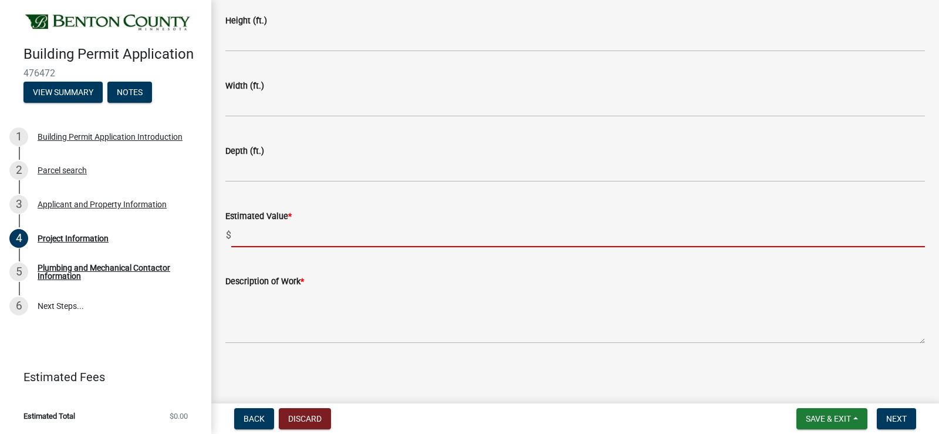
click at [244, 240] on input "text" at bounding box center [578, 235] width 694 height 24
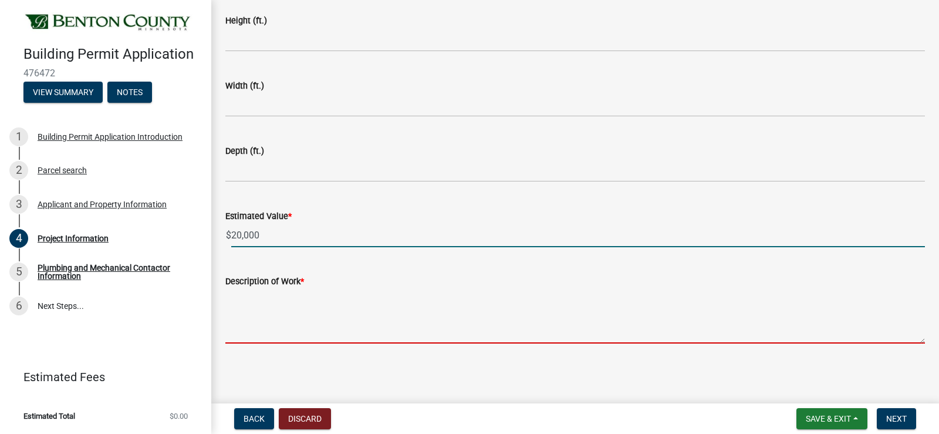
type input "20000"
click at [248, 311] on textarea "Description of Work *" at bounding box center [575, 315] width 700 height 55
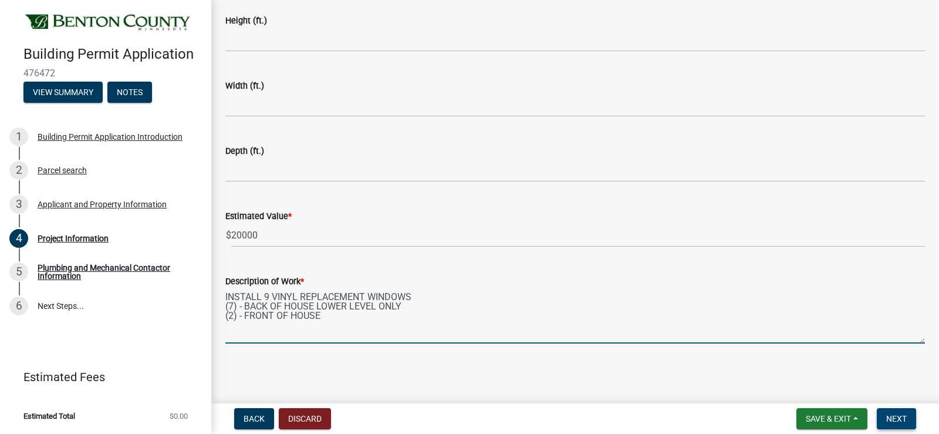
type textarea "INSTALL 9 VINYL REPLACEMENT WINDOWS (7) - BACK OF HOUSE LOWER LEVEL ONLY (2) - …"
click at [899, 417] on span "Next" at bounding box center [896, 418] width 21 height 9
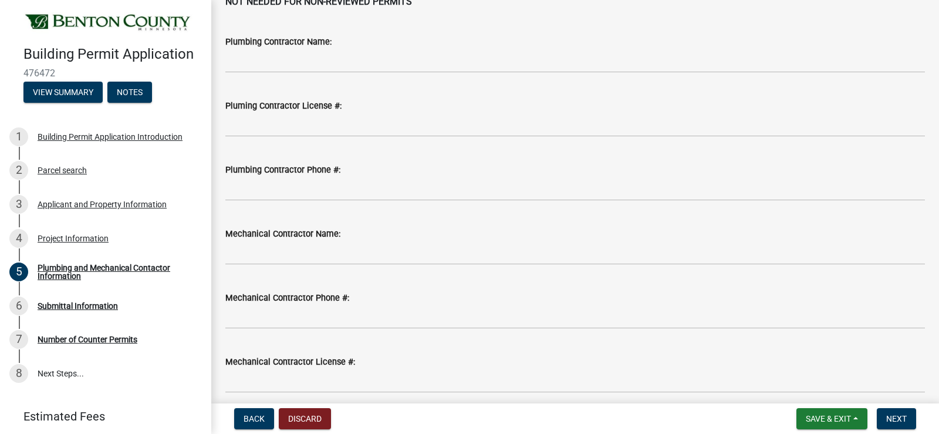
scroll to position [120, 0]
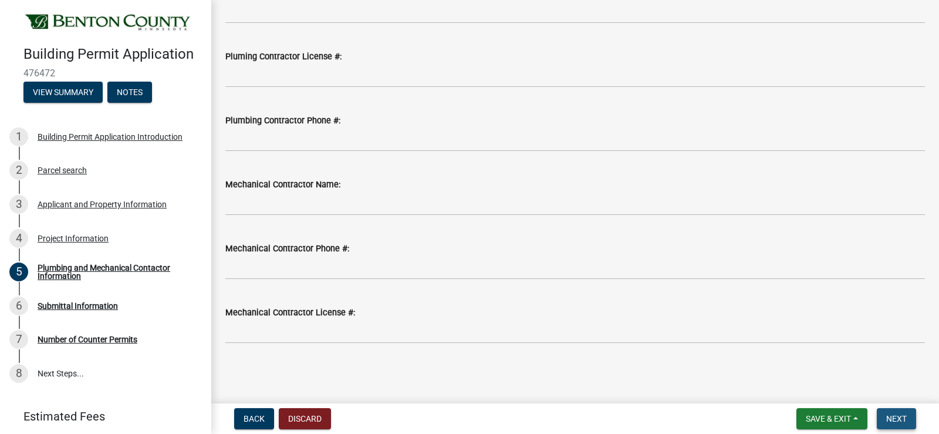
click at [904, 415] on span "Next" at bounding box center [896, 418] width 21 height 9
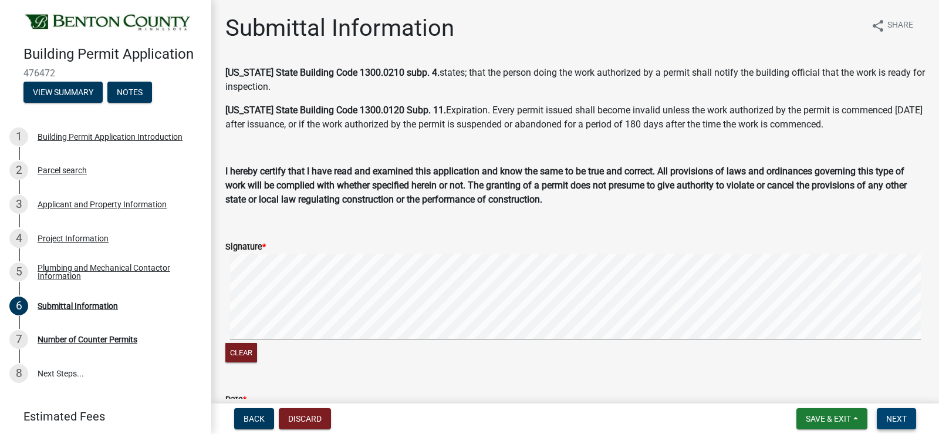
click at [898, 418] on span "Next" at bounding box center [896, 418] width 21 height 9
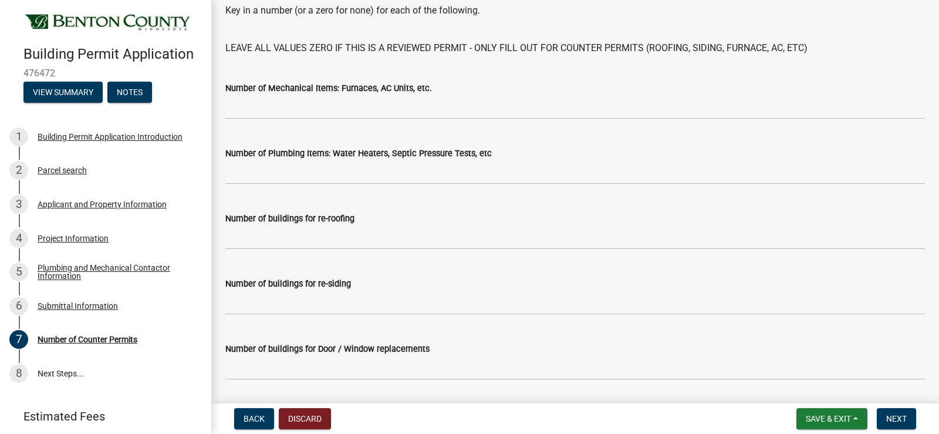
scroll to position [59, 0]
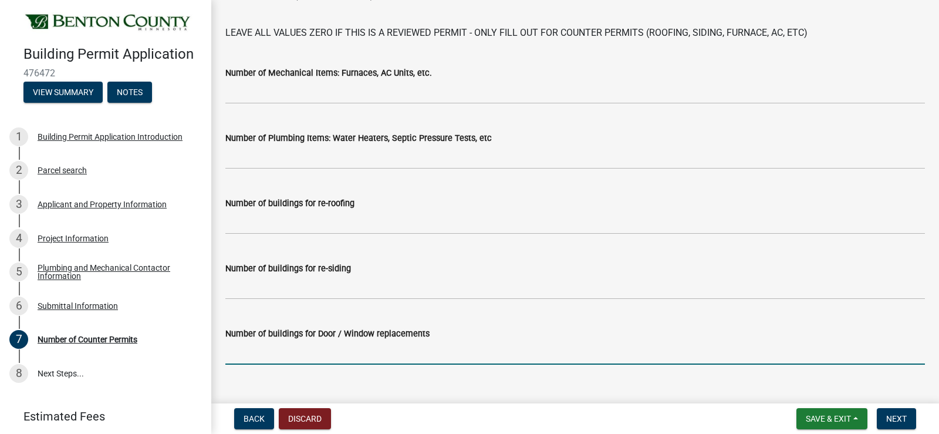
click at [237, 352] on input "text" at bounding box center [575, 352] width 700 height 24
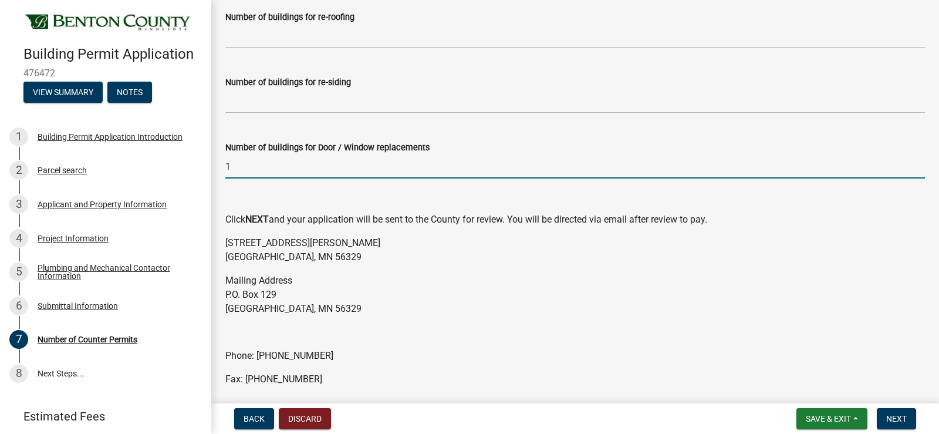
scroll to position [288, 0]
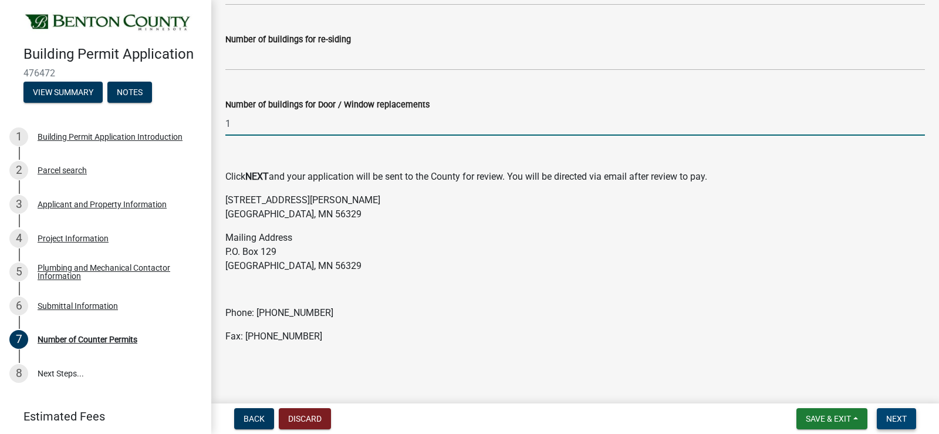
type input "1"
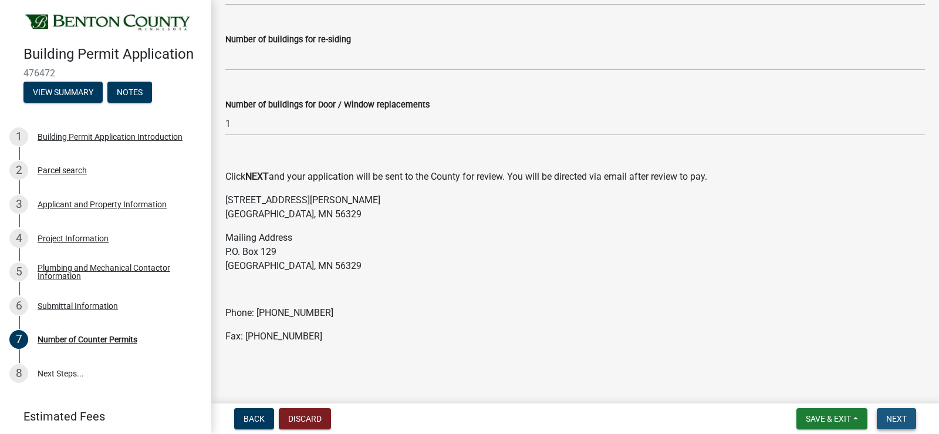
click at [899, 419] on span "Next" at bounding box center [896, 418] width 21 height 9
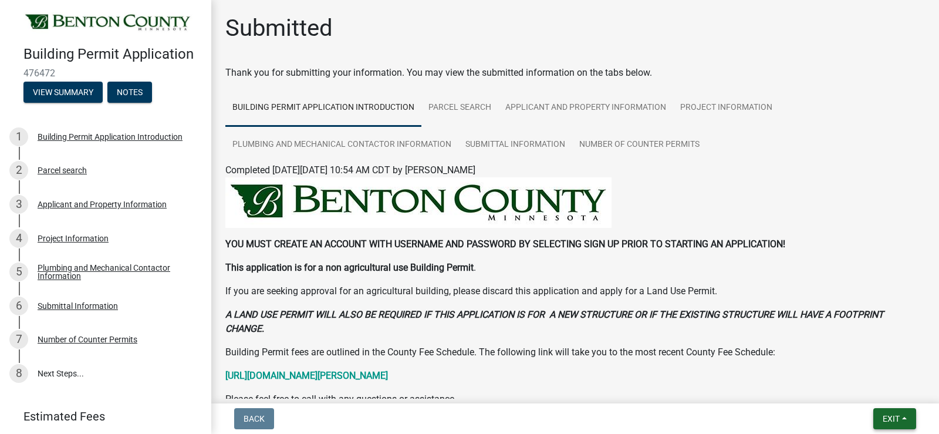
click at [880, 417] on button "Exit" at bounding box center [894, 418] width 43 height 21
